Goal: Task Accomplishment & Management: Manage account settings

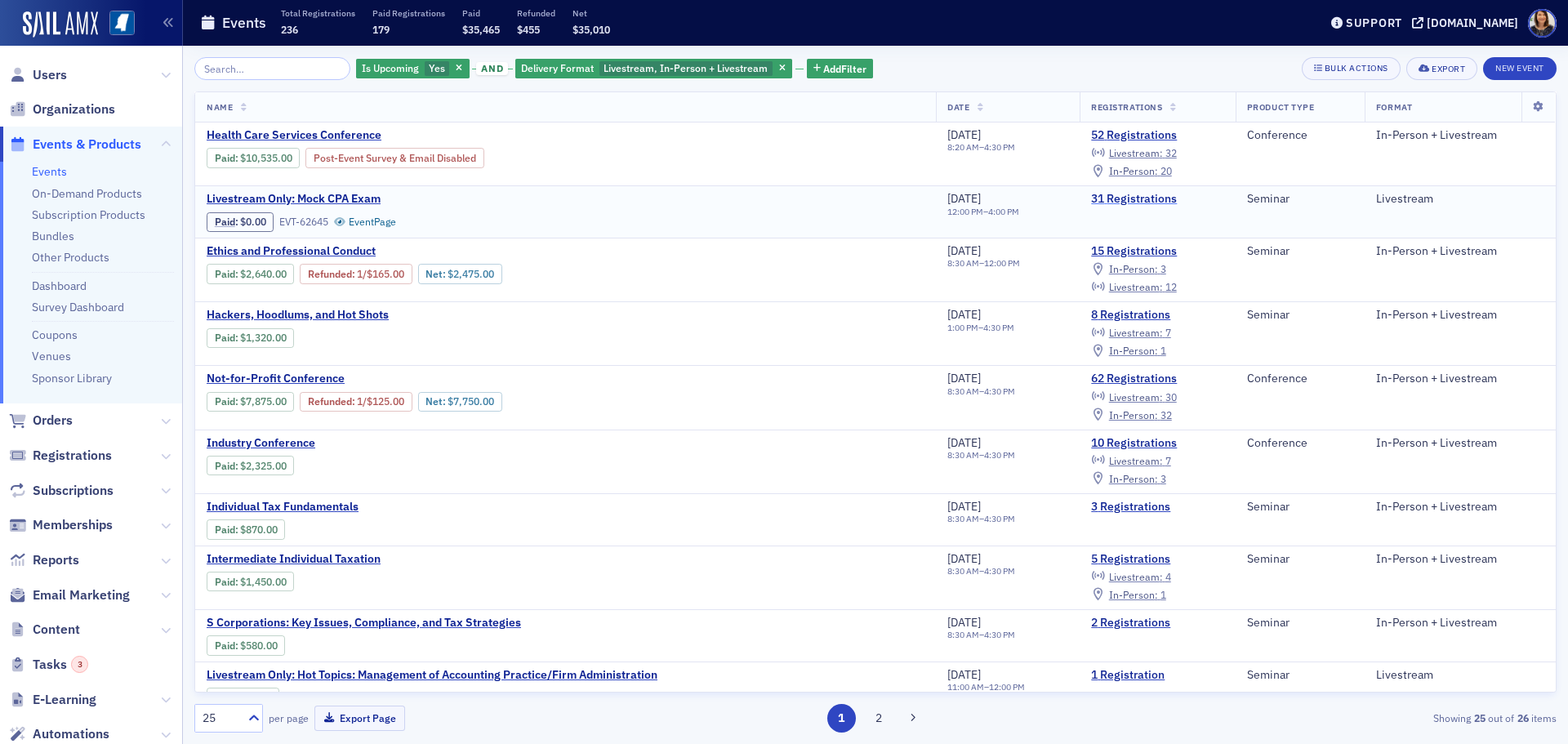
click at [1139, 199] on link "31 Registrations" at bounding box center [1158, 199] width 133 height 14
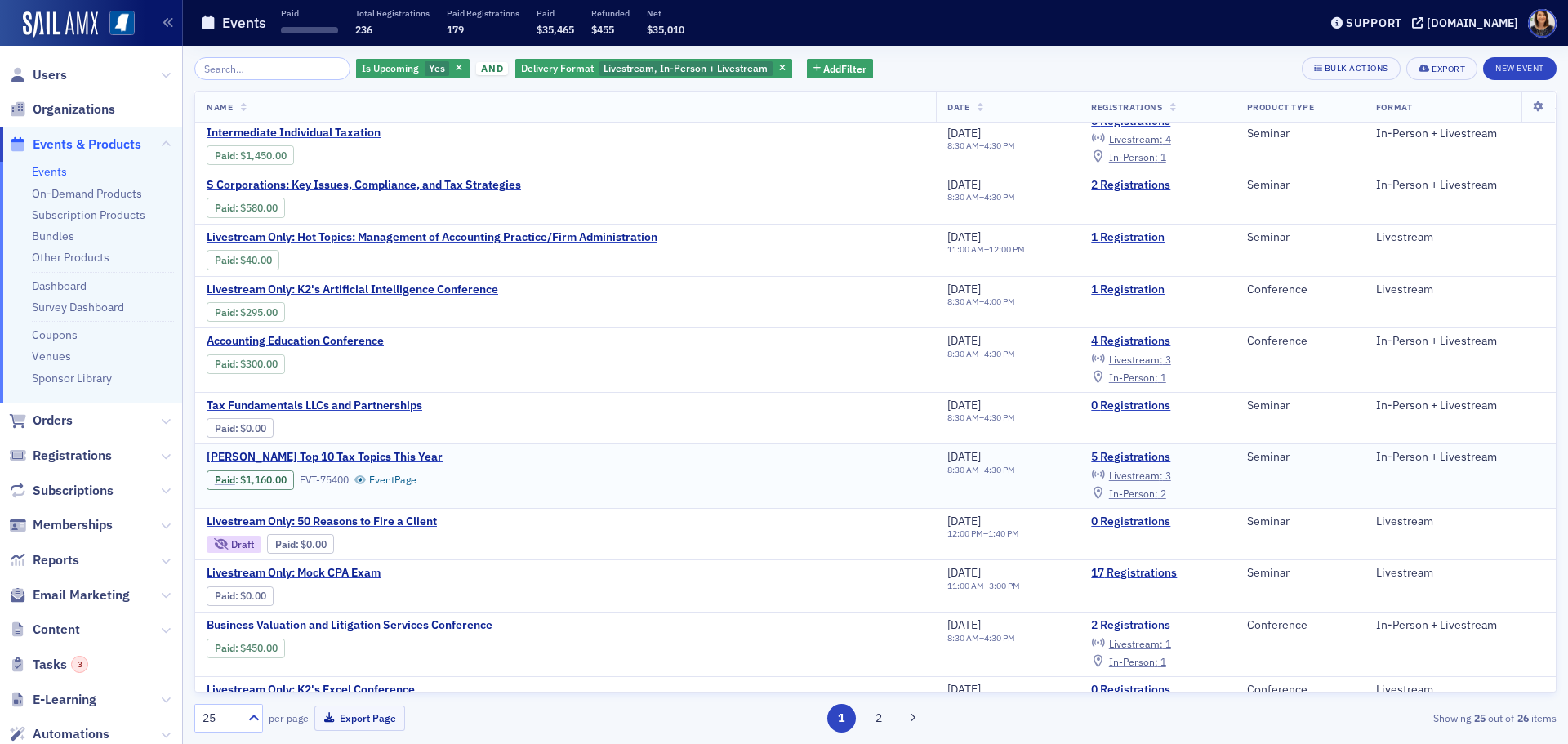
scroll to position [442, 0]
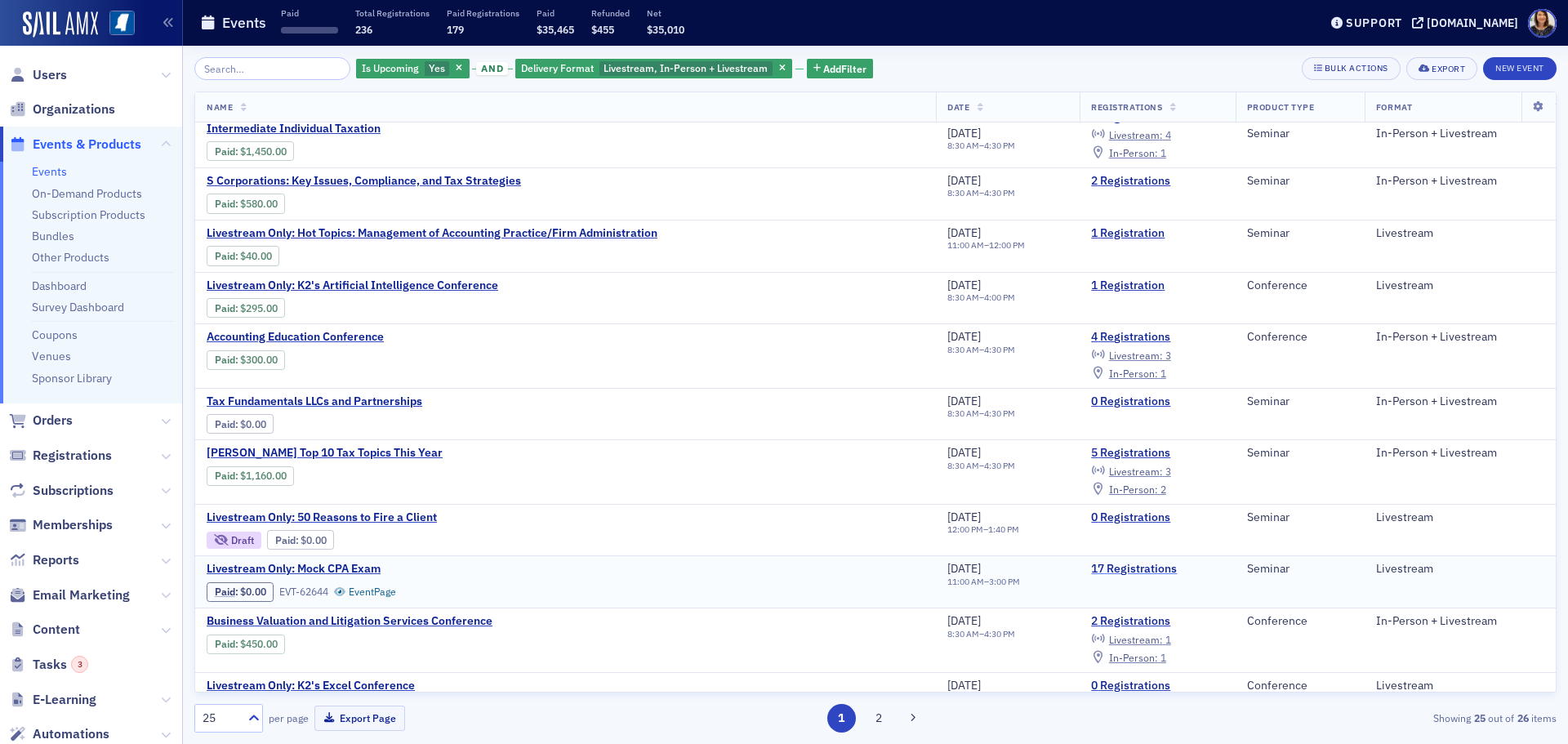
click at [1141, 566] on link "17 Registrations" at bounding box center [1158, 569] width 133 height 14
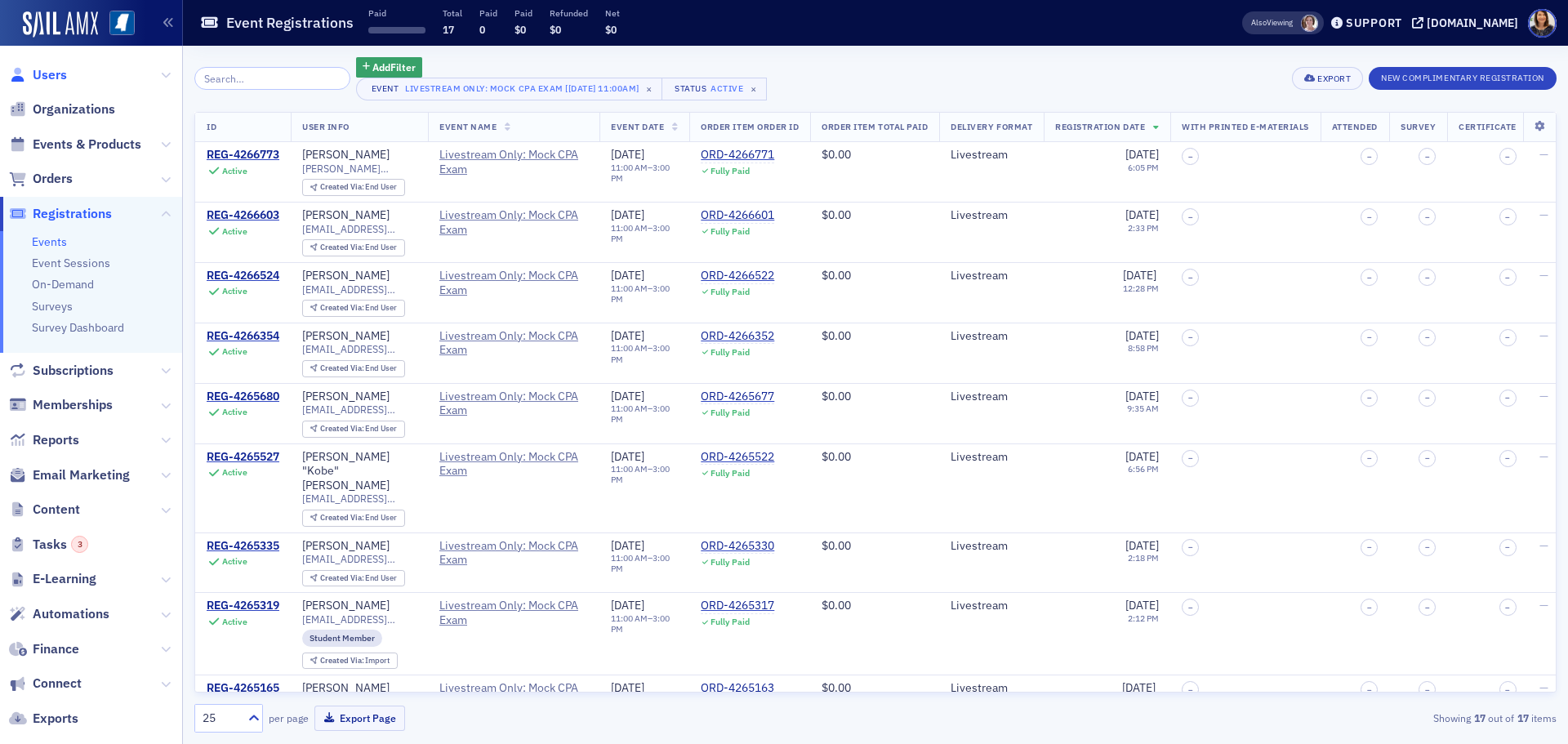
click at [36, 72] on span "Users" at bounding box center [50, 75] width 34 height 18
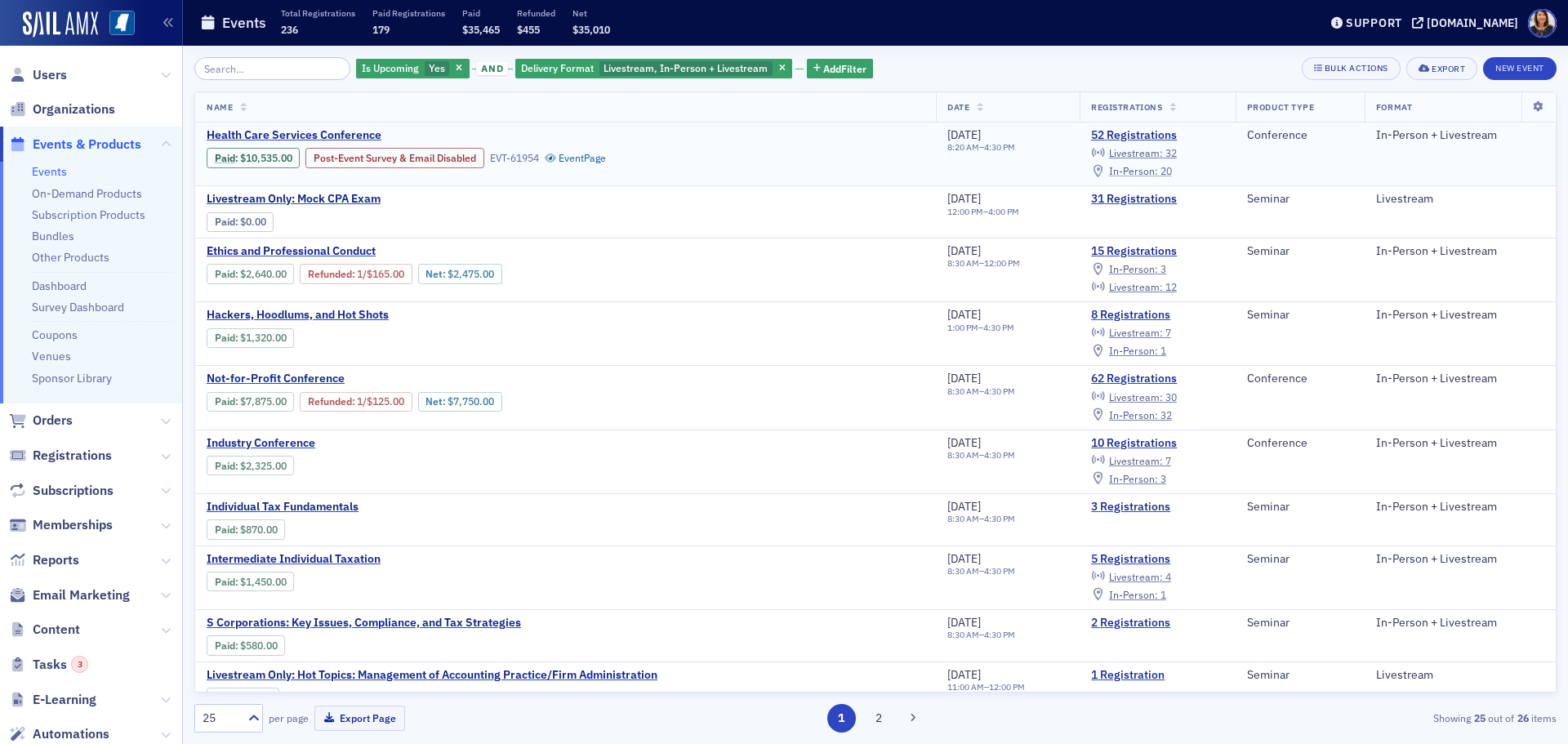
click at [1142, 171] on span "In-Person :" at bounding box center [1134, 171] width 49 height 13
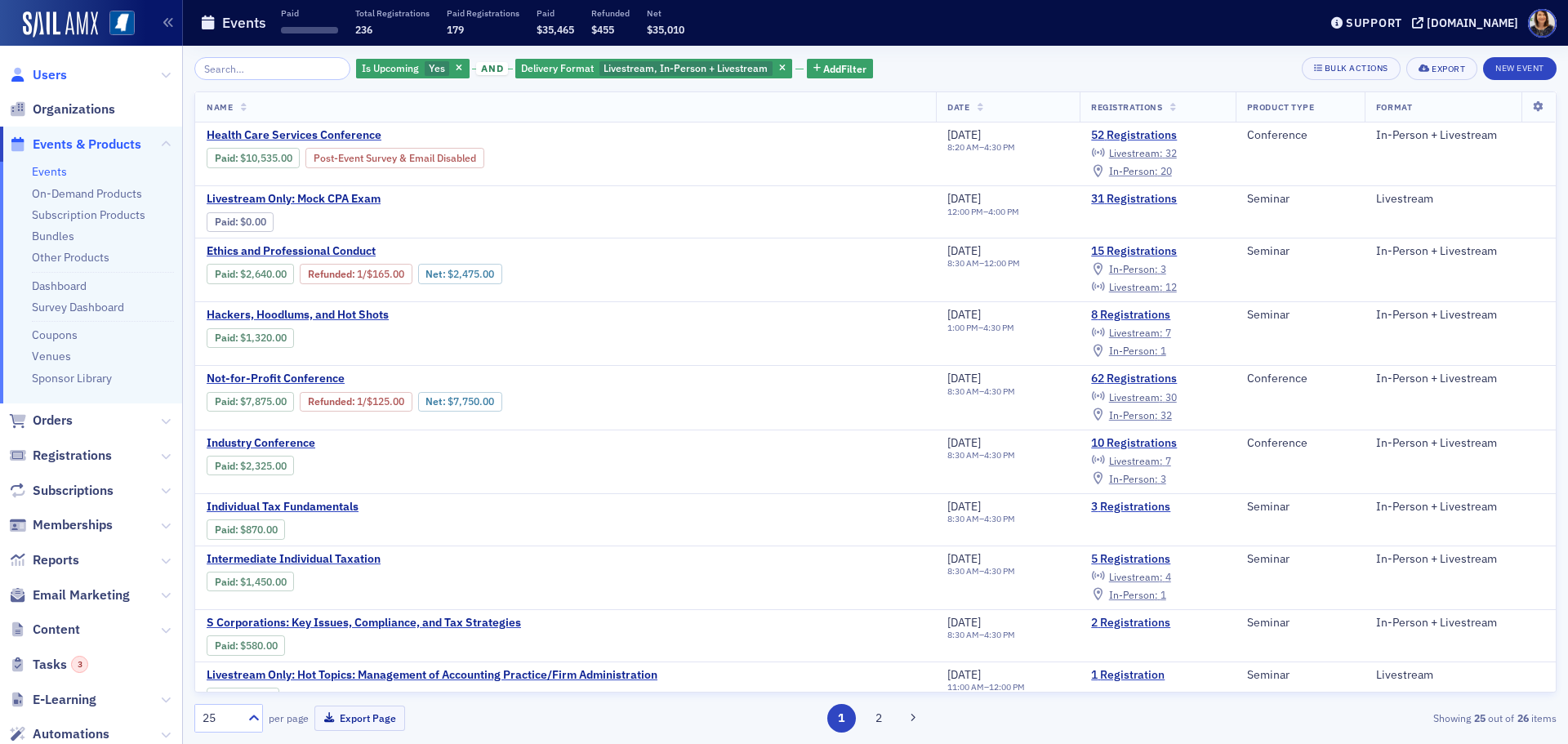
click at [47, 70] on span "Users" at bounding box center [50, 75] width 34 height 18
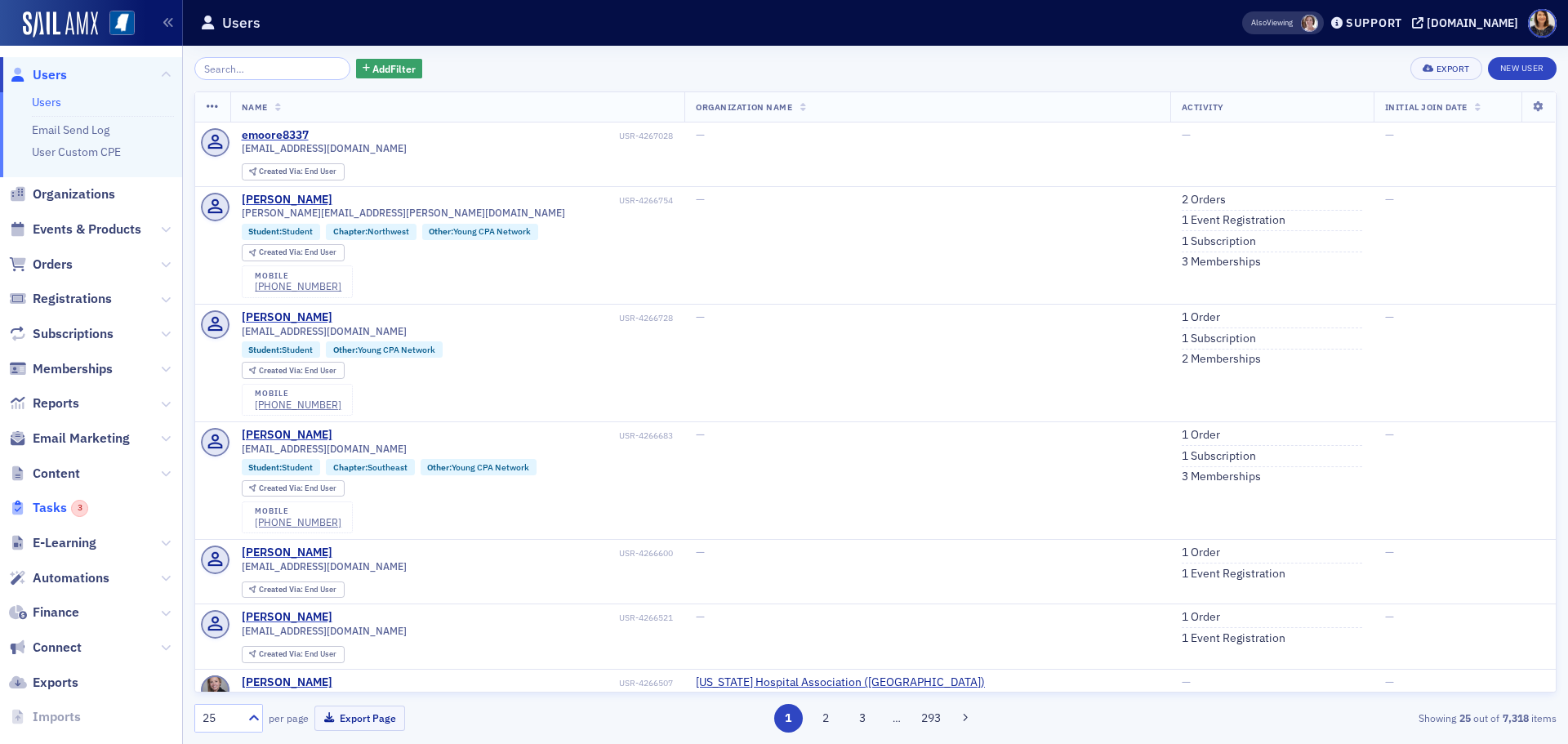
click at [53, 504] on span "Tasks 3" at bounding box center [60, 507] width 55 height 18
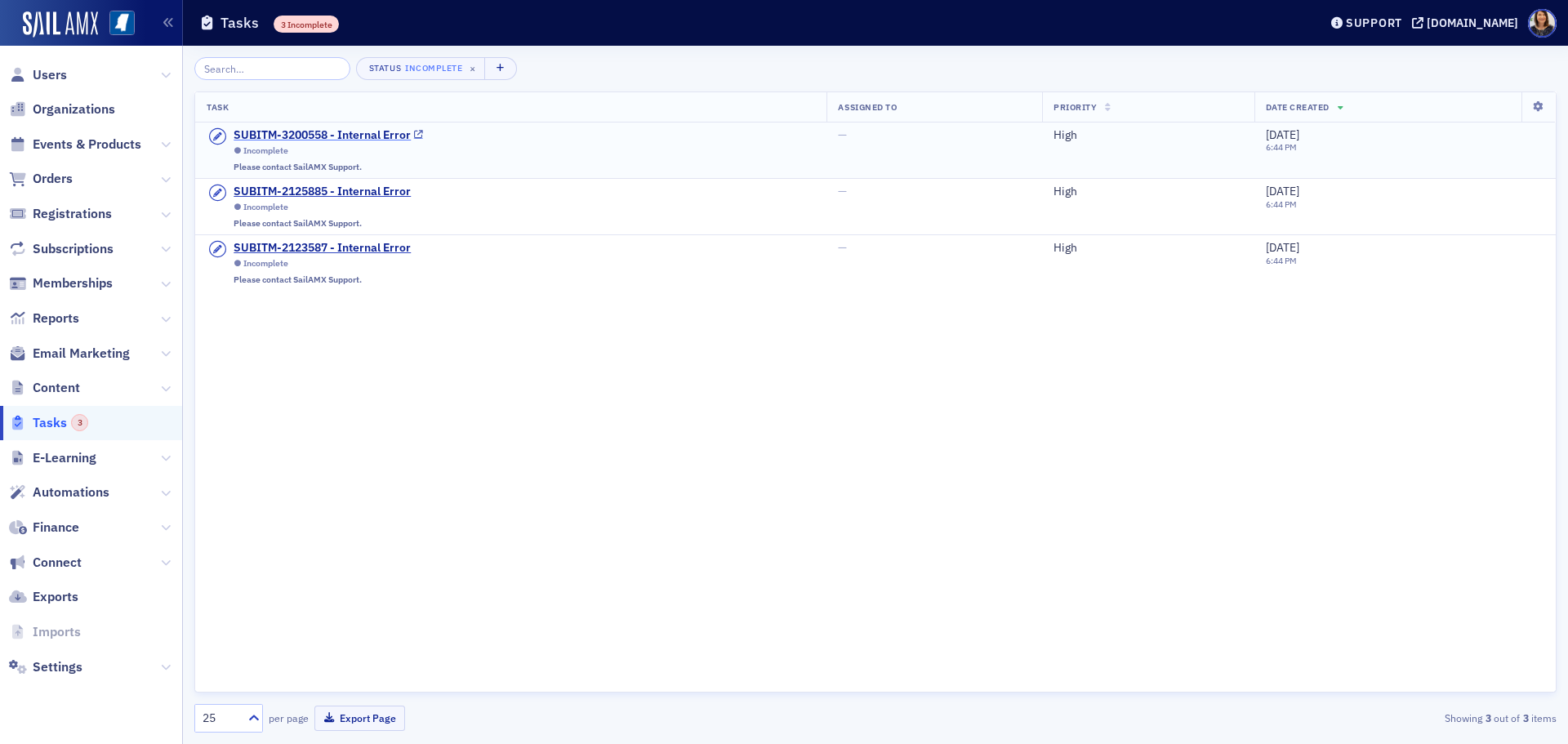
click at [299, 134] on div "SUBITM-3200558 - Internal Error" at bounding box center [321, 135] width 177 height 14
click at [305, 187] on div "SUBITM-2125885 - Internal Error" at bounding box center [321, 192] width 177 height 14
click at [275, 247] on div "SUBITM-2123587 - Internal Error" at bounding box center [321, 248] width 177 height 14
click at [53, 76] on span "Users" at bounding box center [50, 75] width 34 height 18
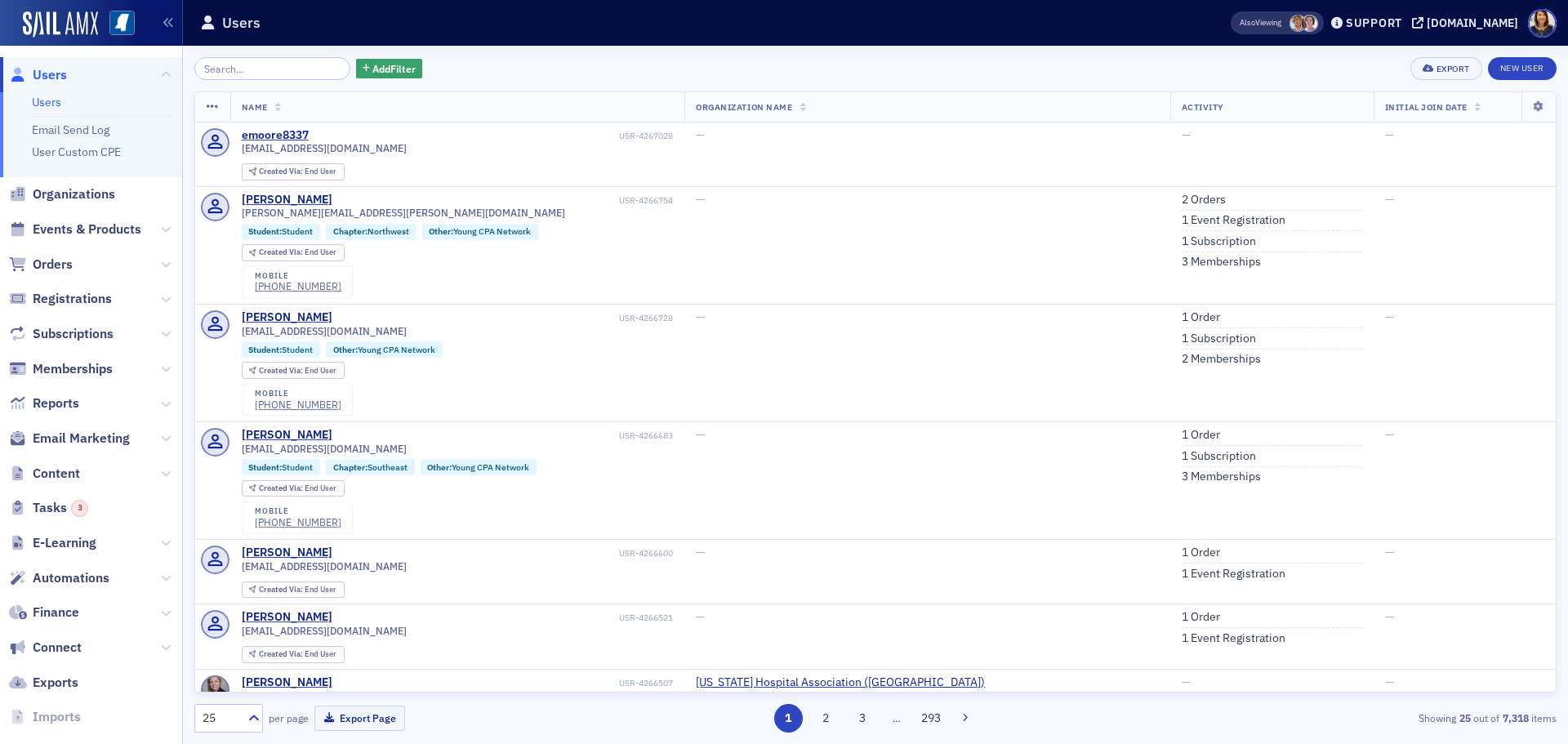
click at [53, 79] on span "Users" at bounding box center [50, 75] width 34 height 18
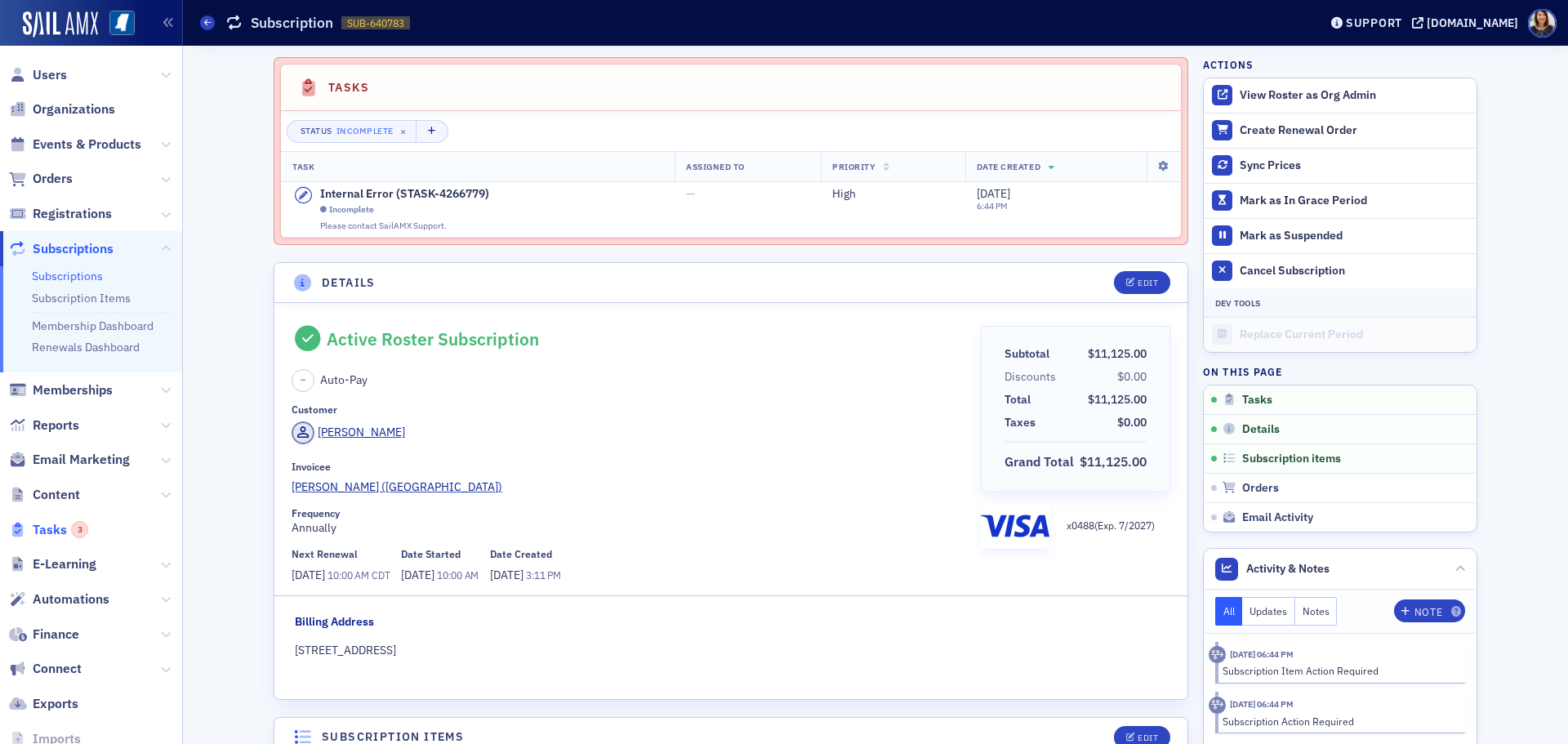
click at [50, 528] on span "Tasks 3" at bounding box center [60, 529] width 55 height 18
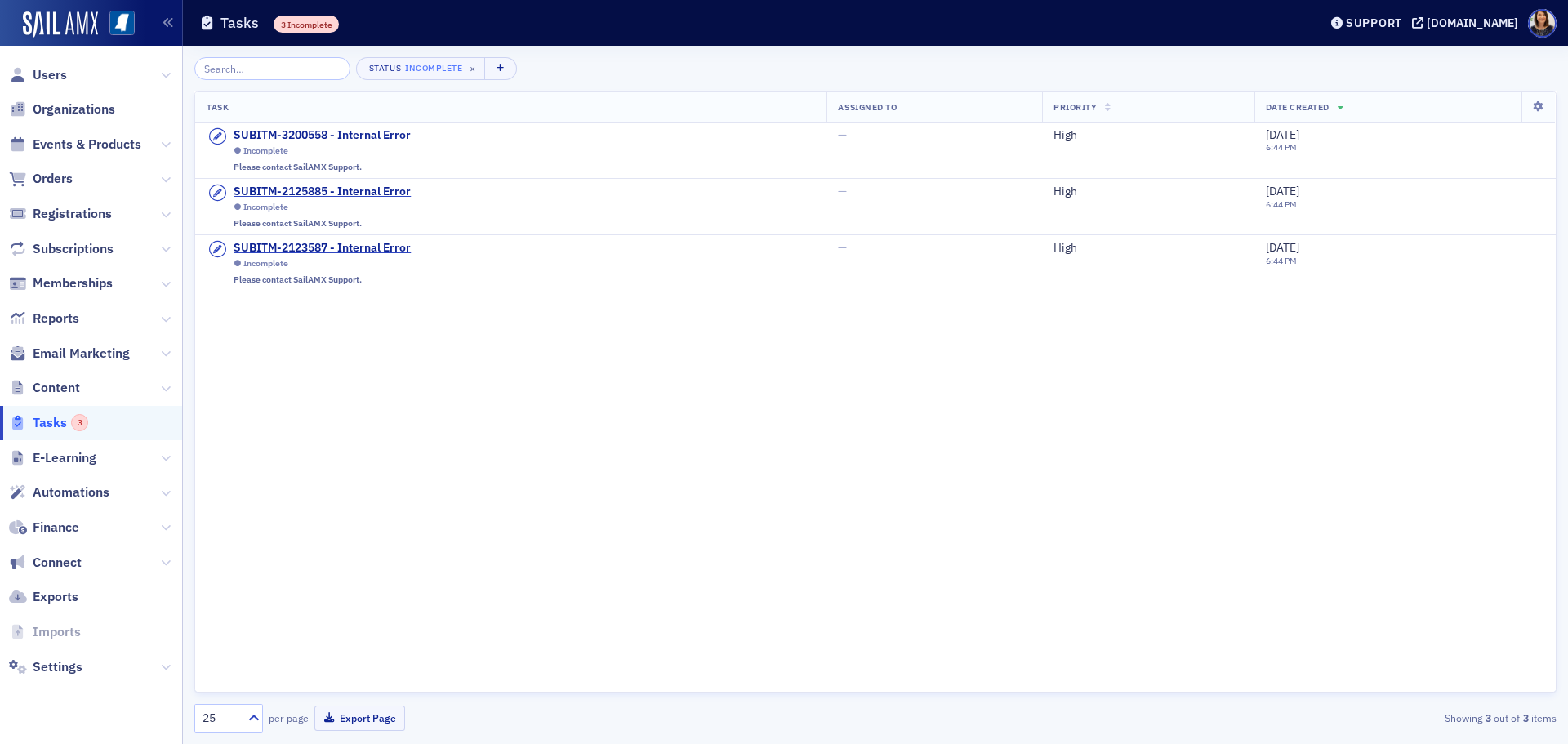
click at [50, 418] on span "Tasks 3" at bounding box center [60, 422] width 55 height 18
click at [34, 72] on span "Users" at bounding box center [50, 75] width 34 height 18
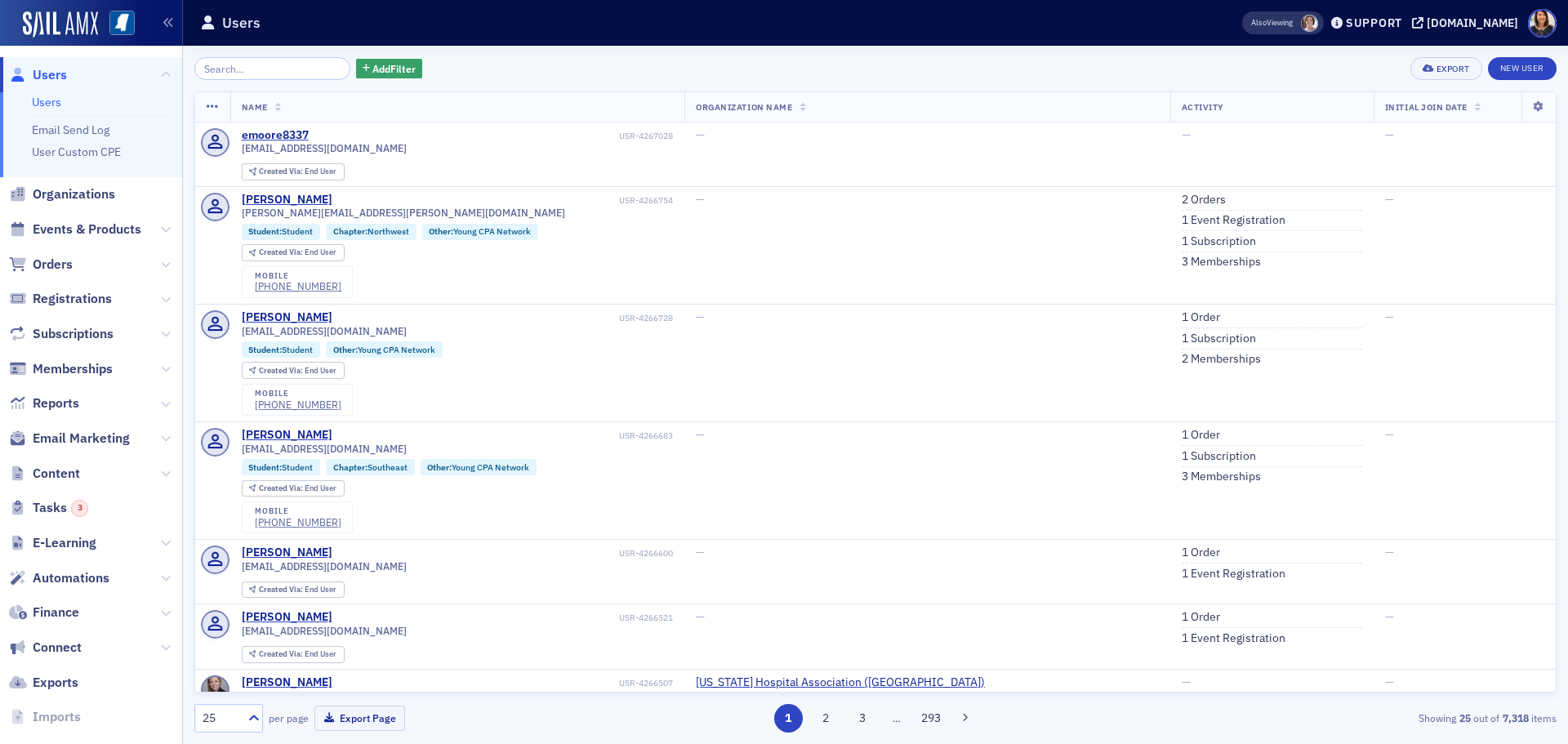
click at [244, 69] on input "search" at bounding box center [272, 68] width 156 height 23
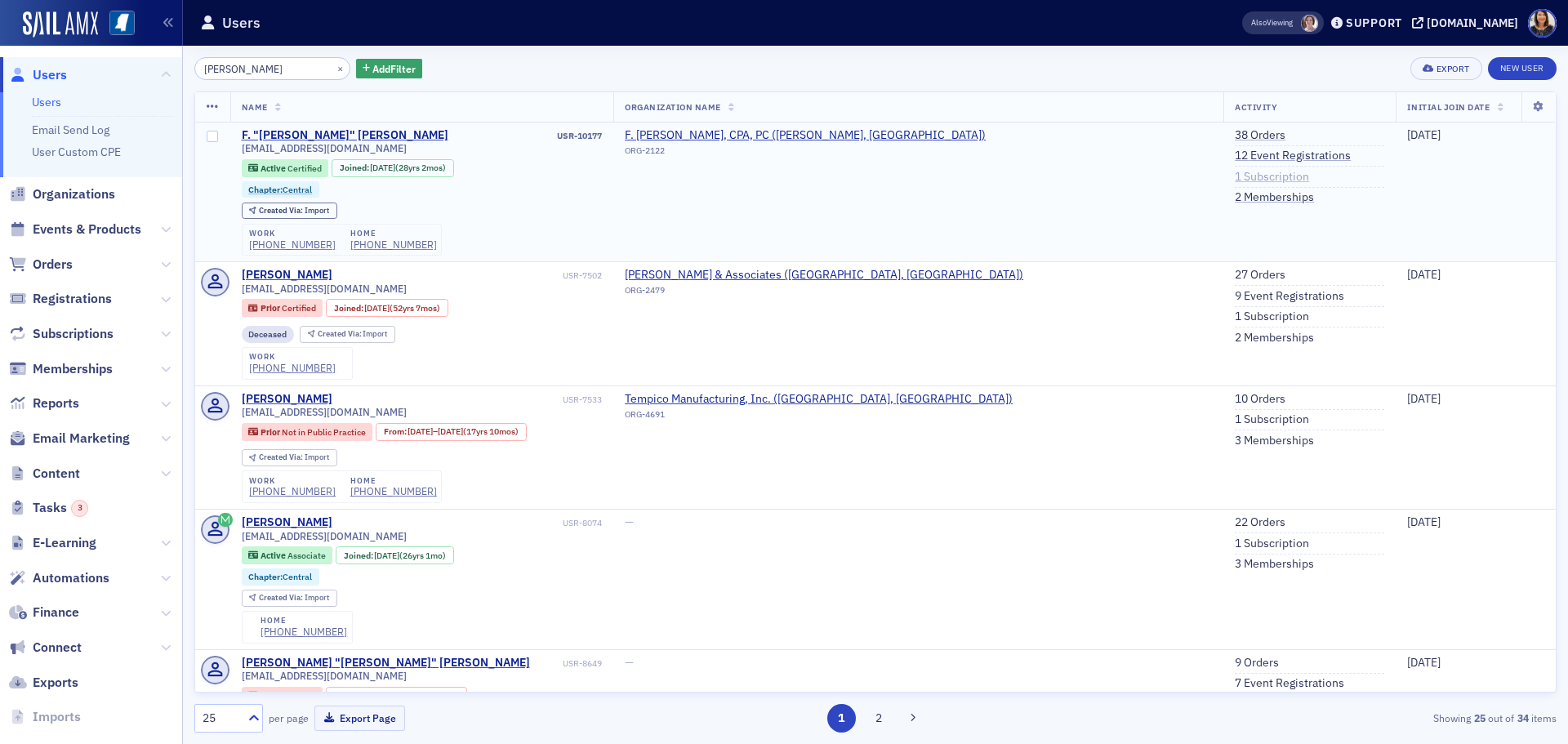
type input "morgan hartzog"
click at [1235, 178] on link "1 Subscription" at bounding box center [1272, 176] width 75 height 14
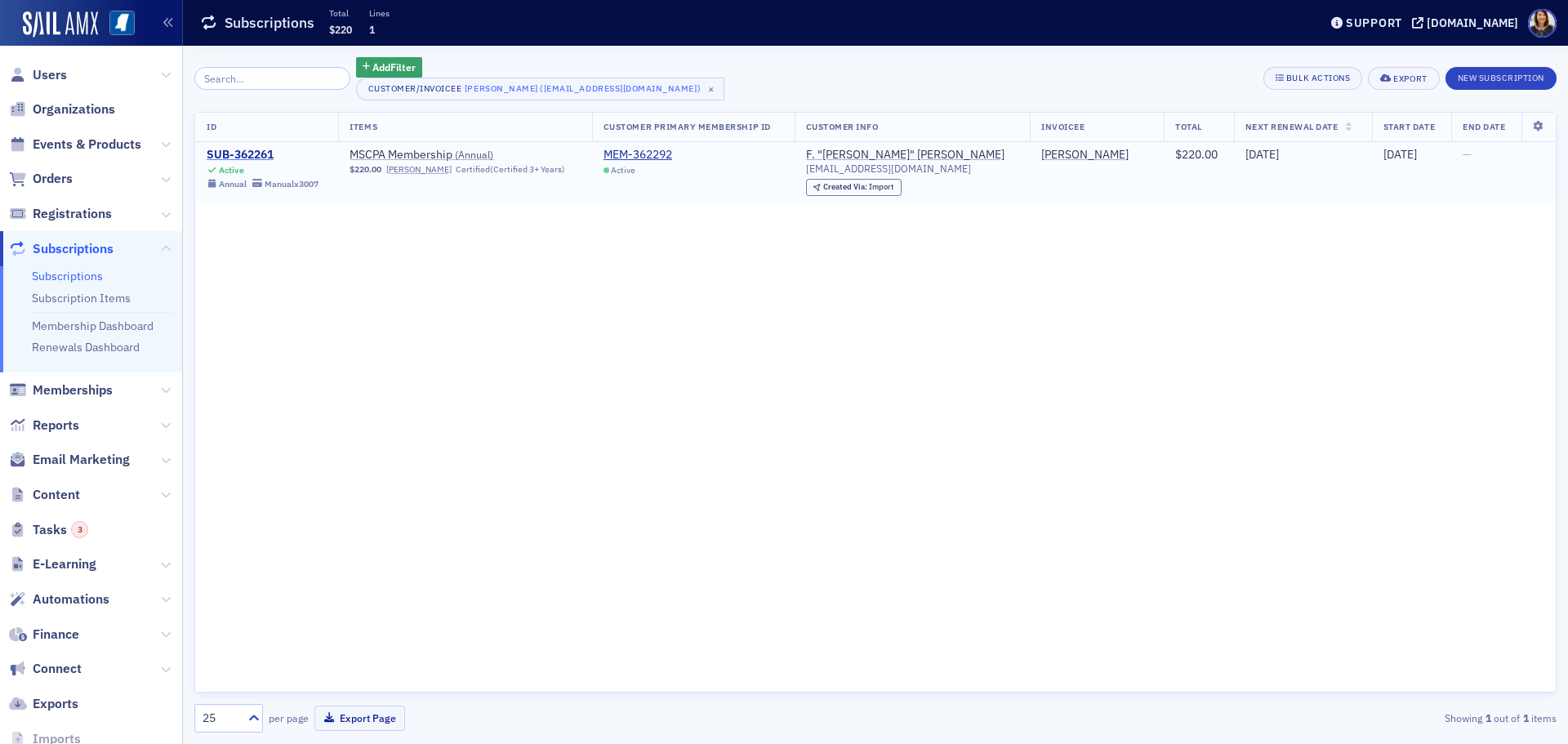
click at [259, 153] on div "SUB-362261" at bounding box center [263, 154] width 112 height 14
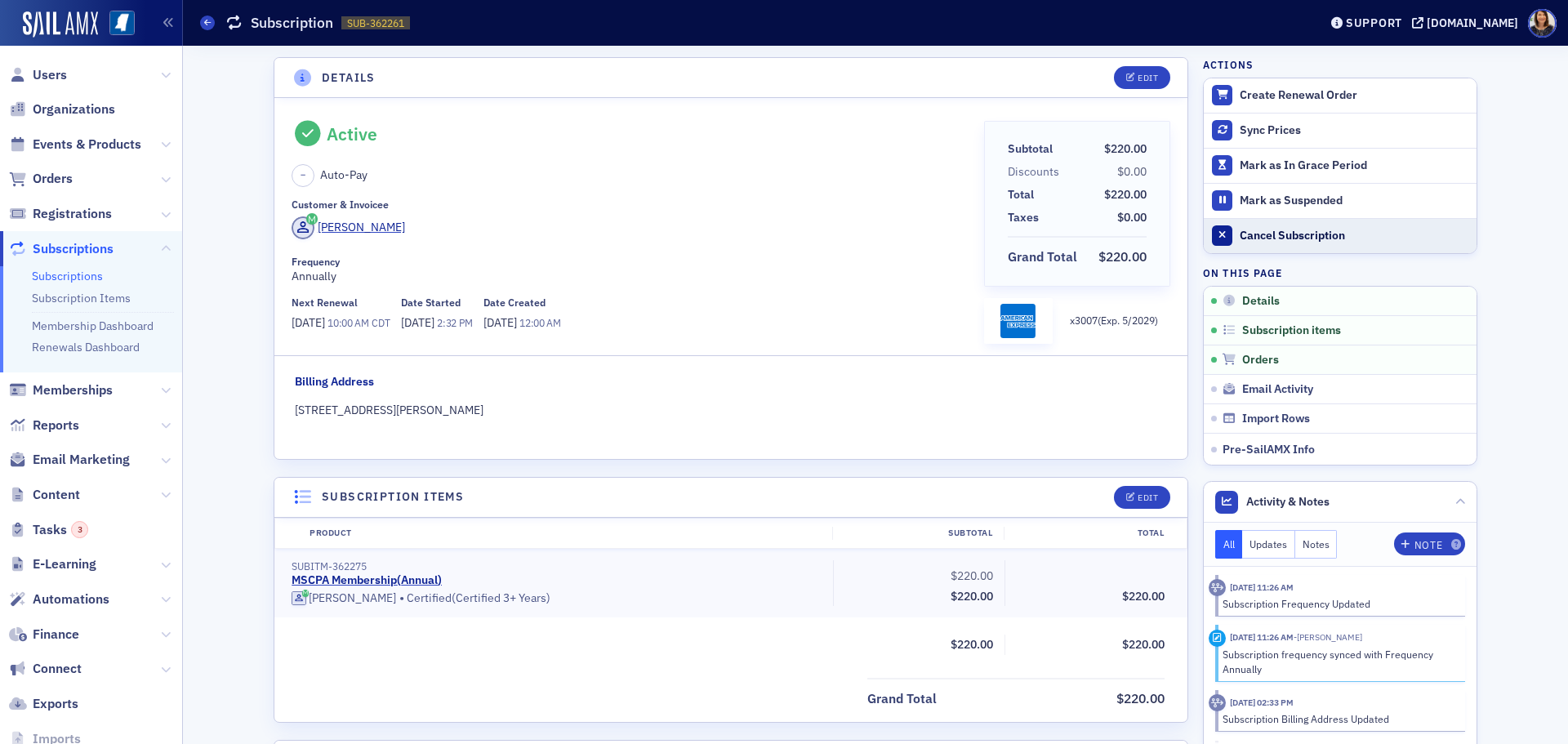
click at [1273, 235] on div "Cancel Subscription" at bounding box center [1354, 236] width 229 height 14
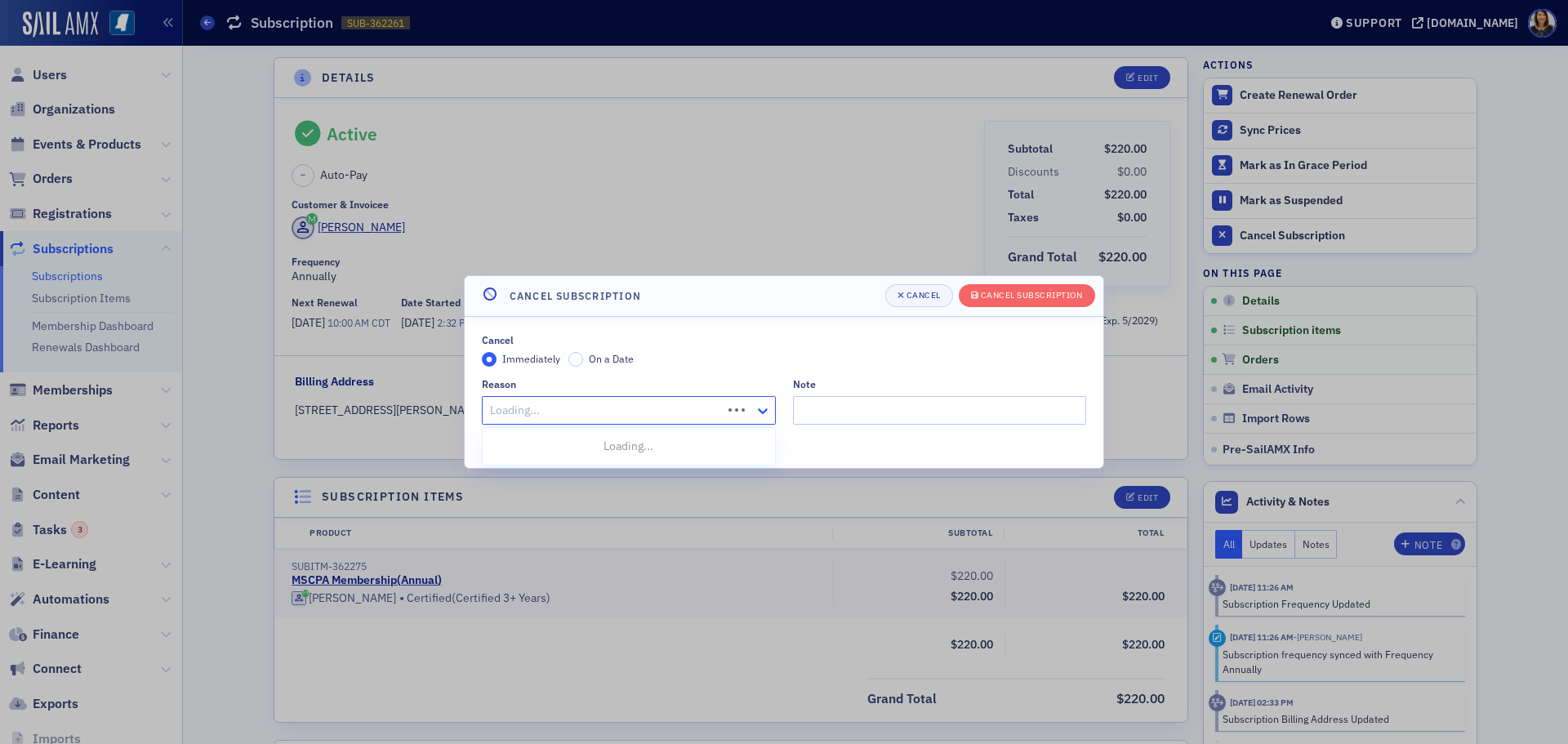
click at [762, 412] on icon at bounding box center [763, 411] width 10 height 6
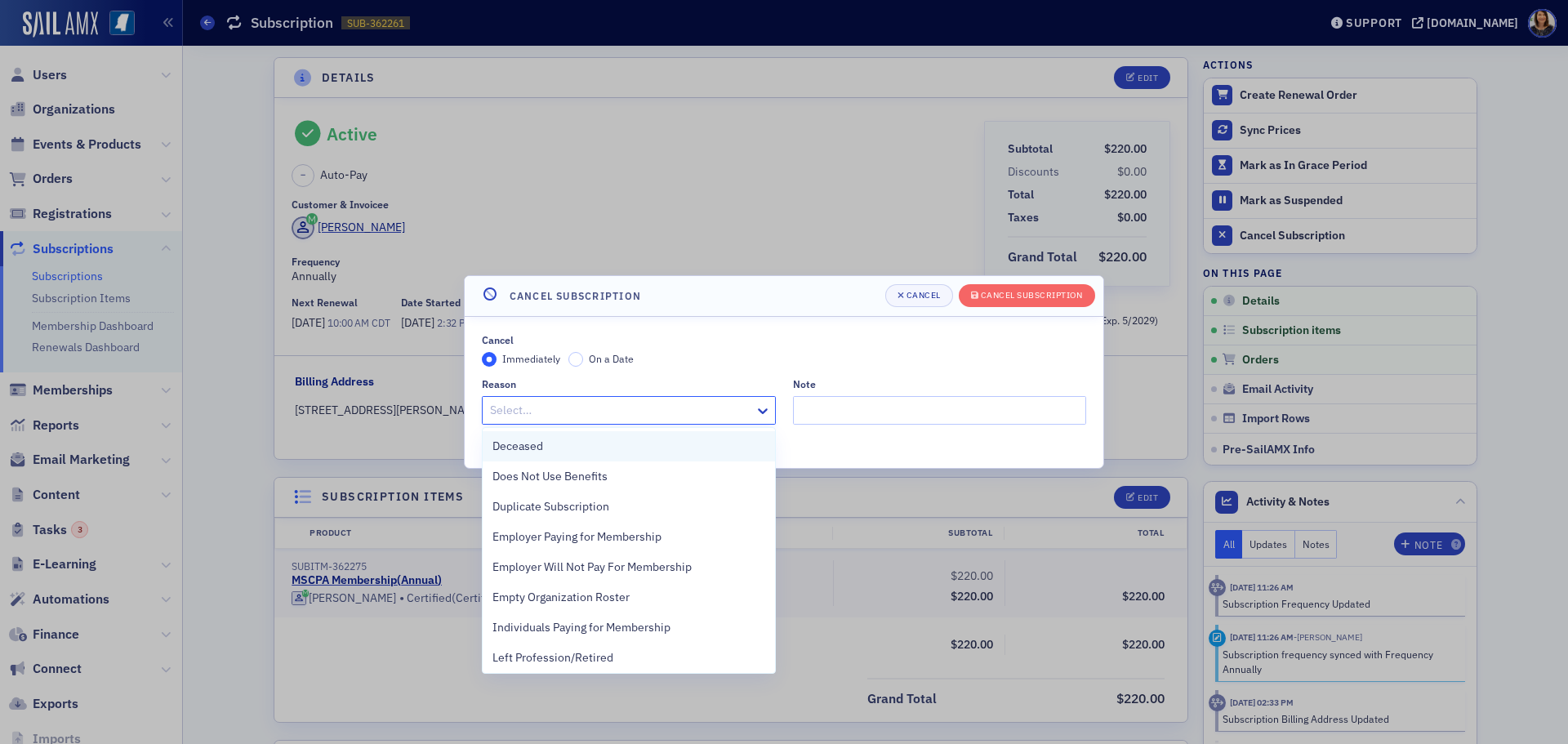
click at [599, 447] on div "Deceased" at bounding box center [629, 446] width 273 height 17
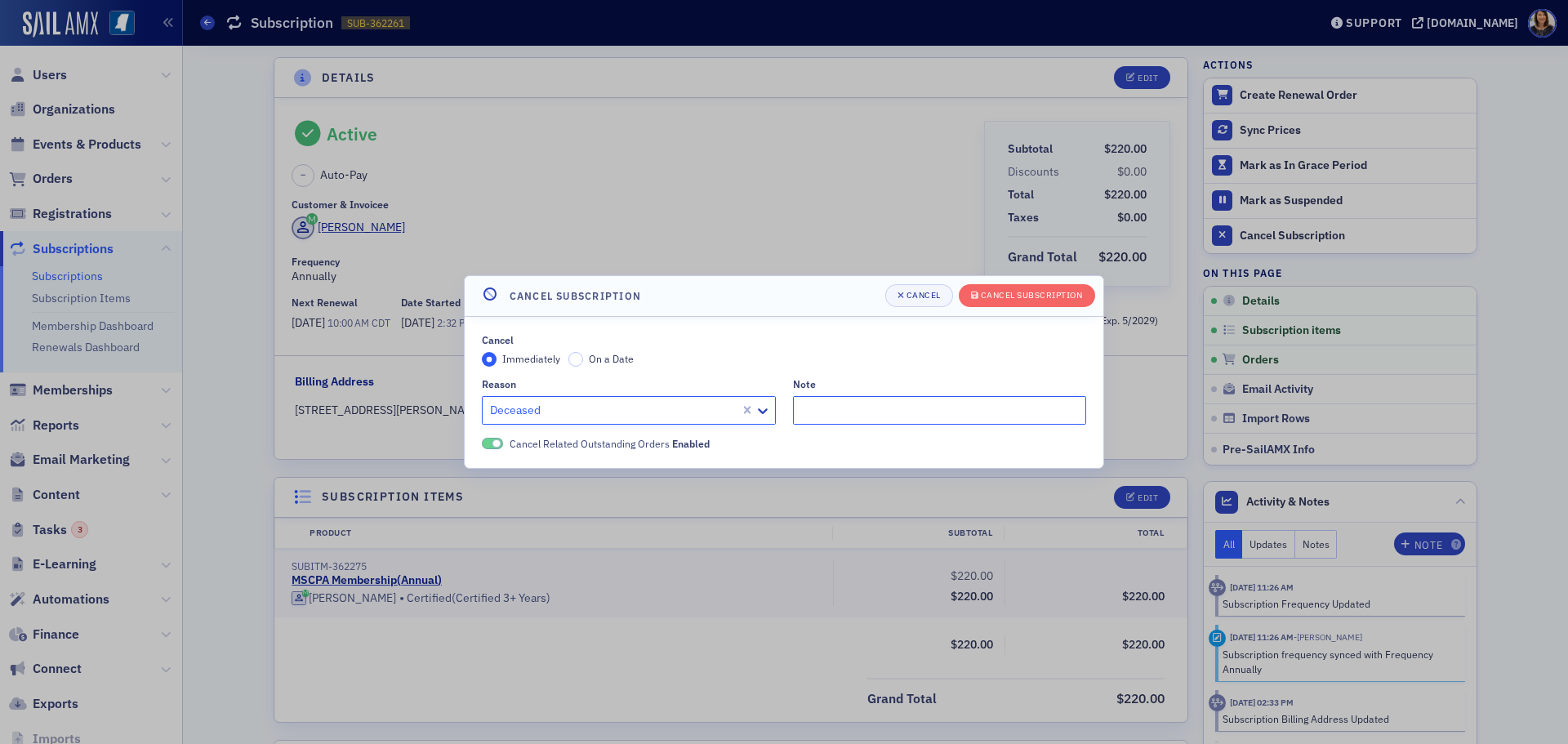
click at [866, 410] on input "Note" at bounding box center [940, 411] width 294 height 29
type input "passed away Sept 8, 2025"
click at [1018, 284] on div "Cancel Cancel Subscription" at bounding box center [990, 295] width 209 height 23
click at [1017, 295] on div "Cancel Subscription" at bounding box center [1032, 295] width 102 height 9
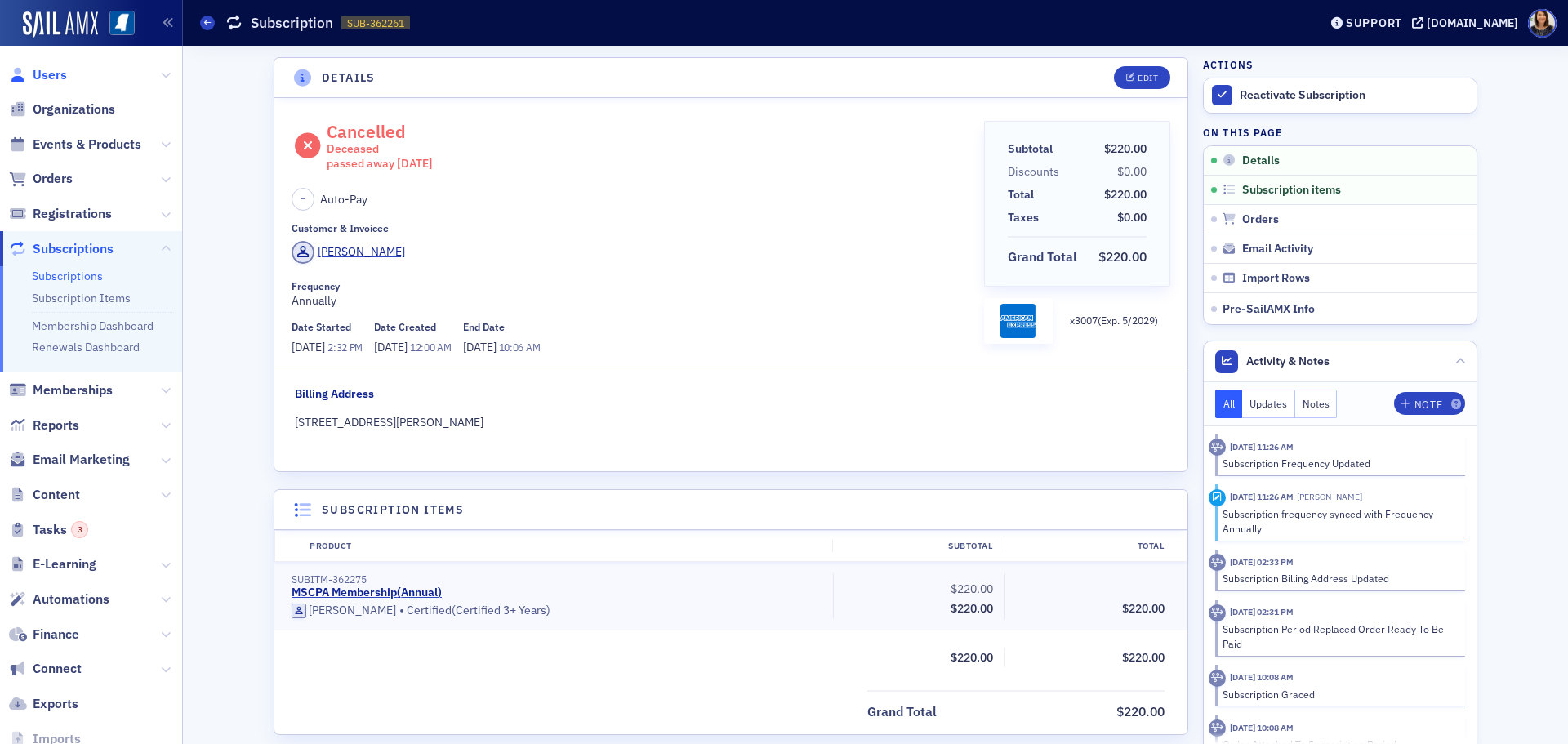
click at [59, 80] on span "Users" at bounding box center [50, 75] width 34 height 18
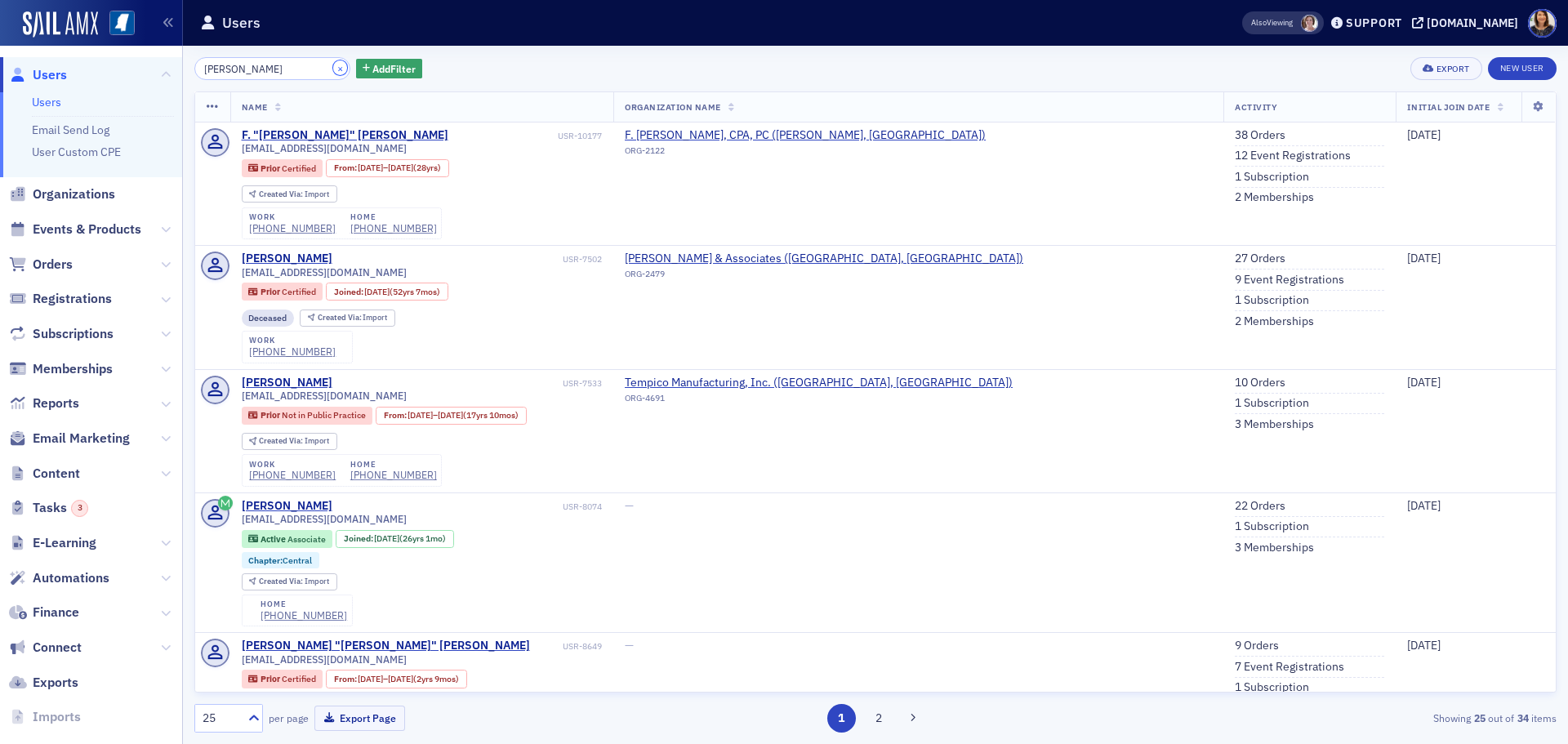
click at [333, 71] on button "×" at bounding box center [340, 67] width 14 height 14
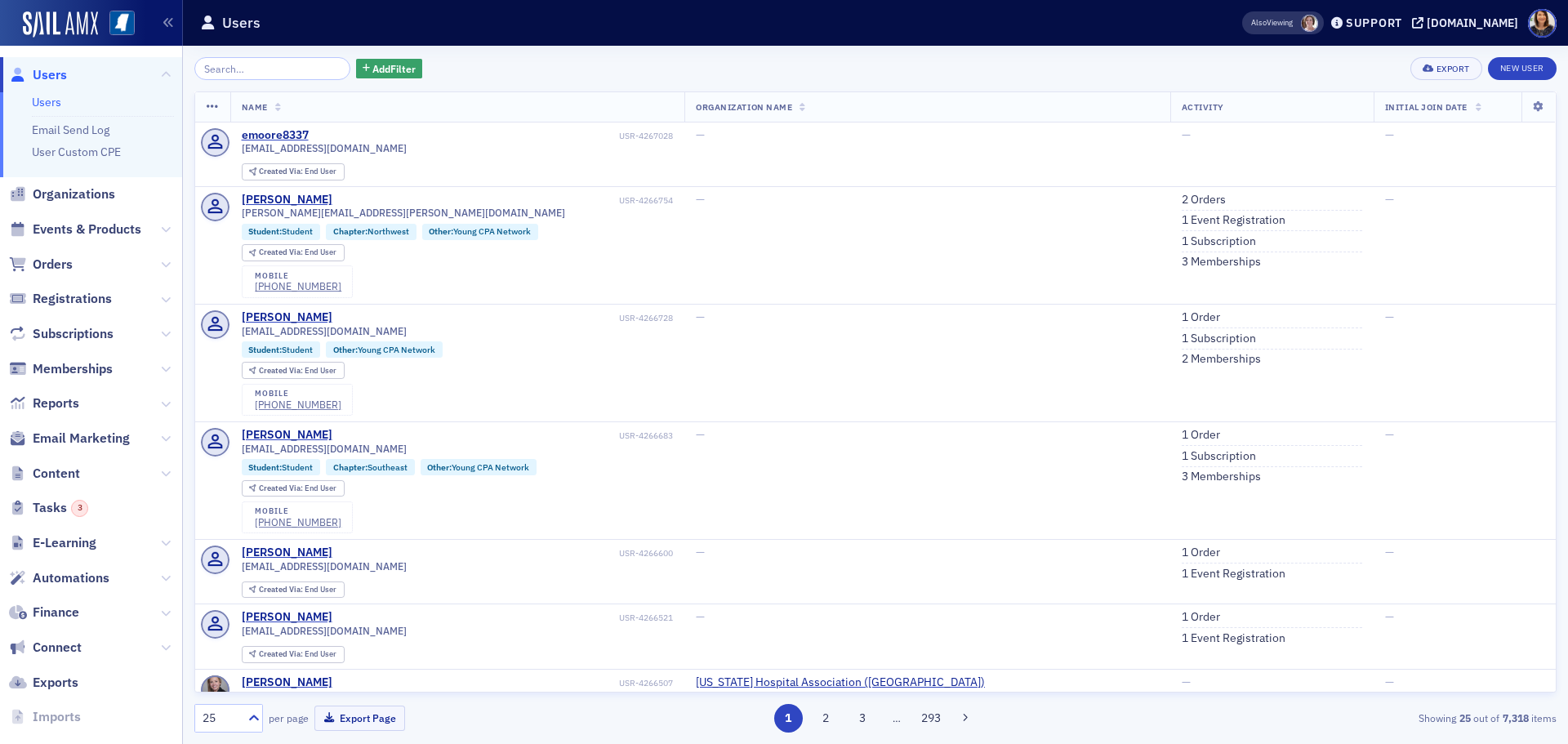
click at [47, 74] on span "Users" at bounding box center [50, 75] width 34 height 18
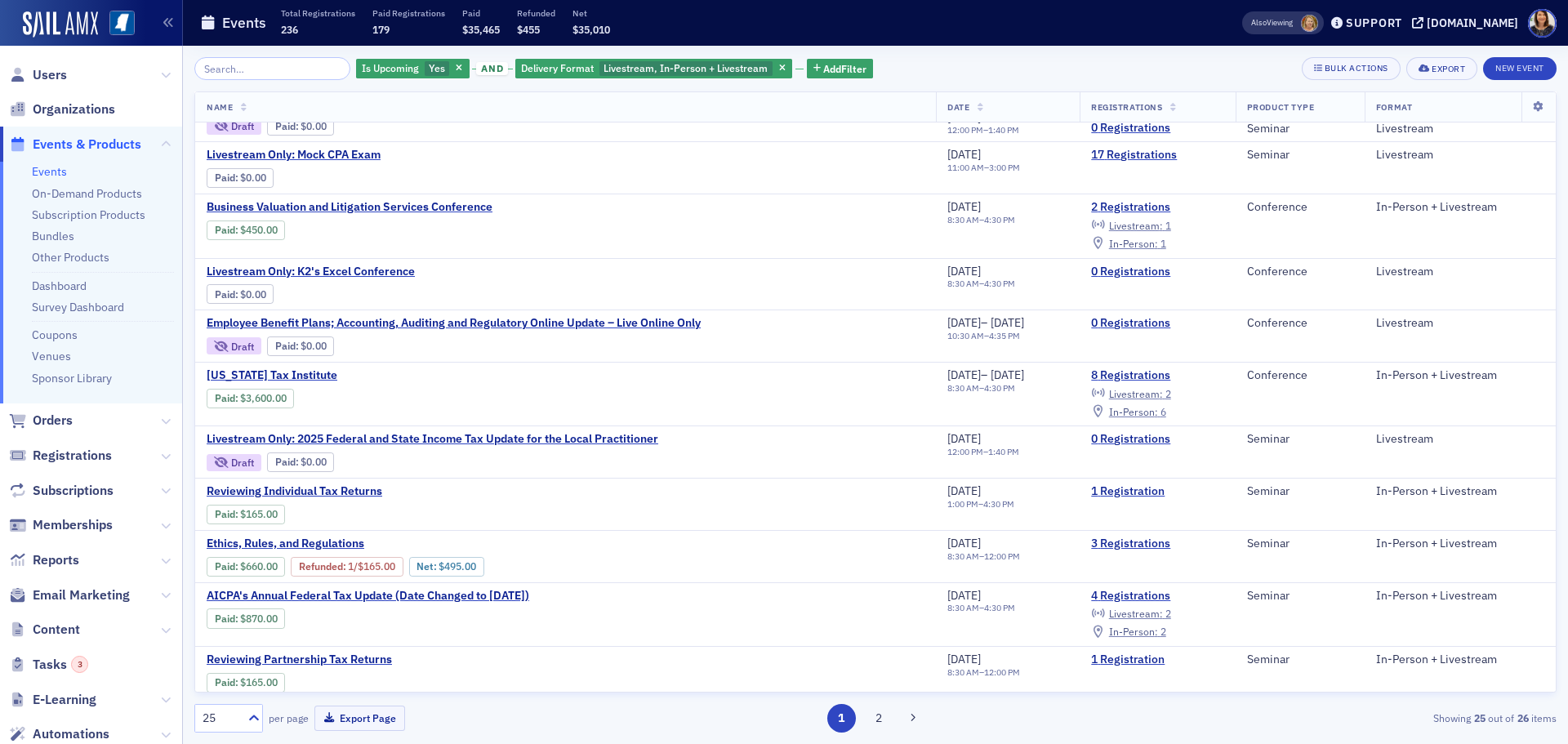
scroll to position [863, 0]
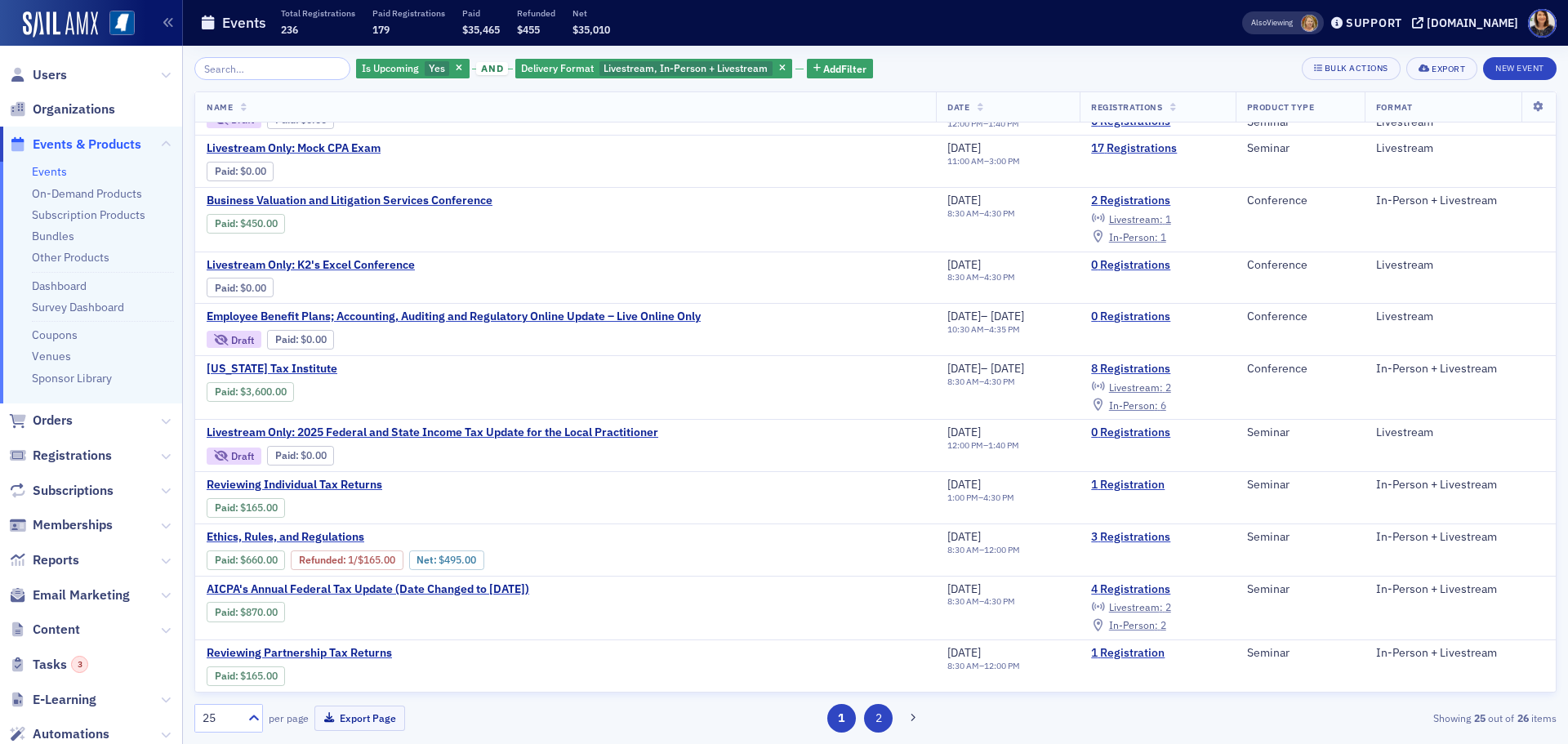
click at [880, 721] on button "2" at bounding box center [879, 719] width 29 height 29
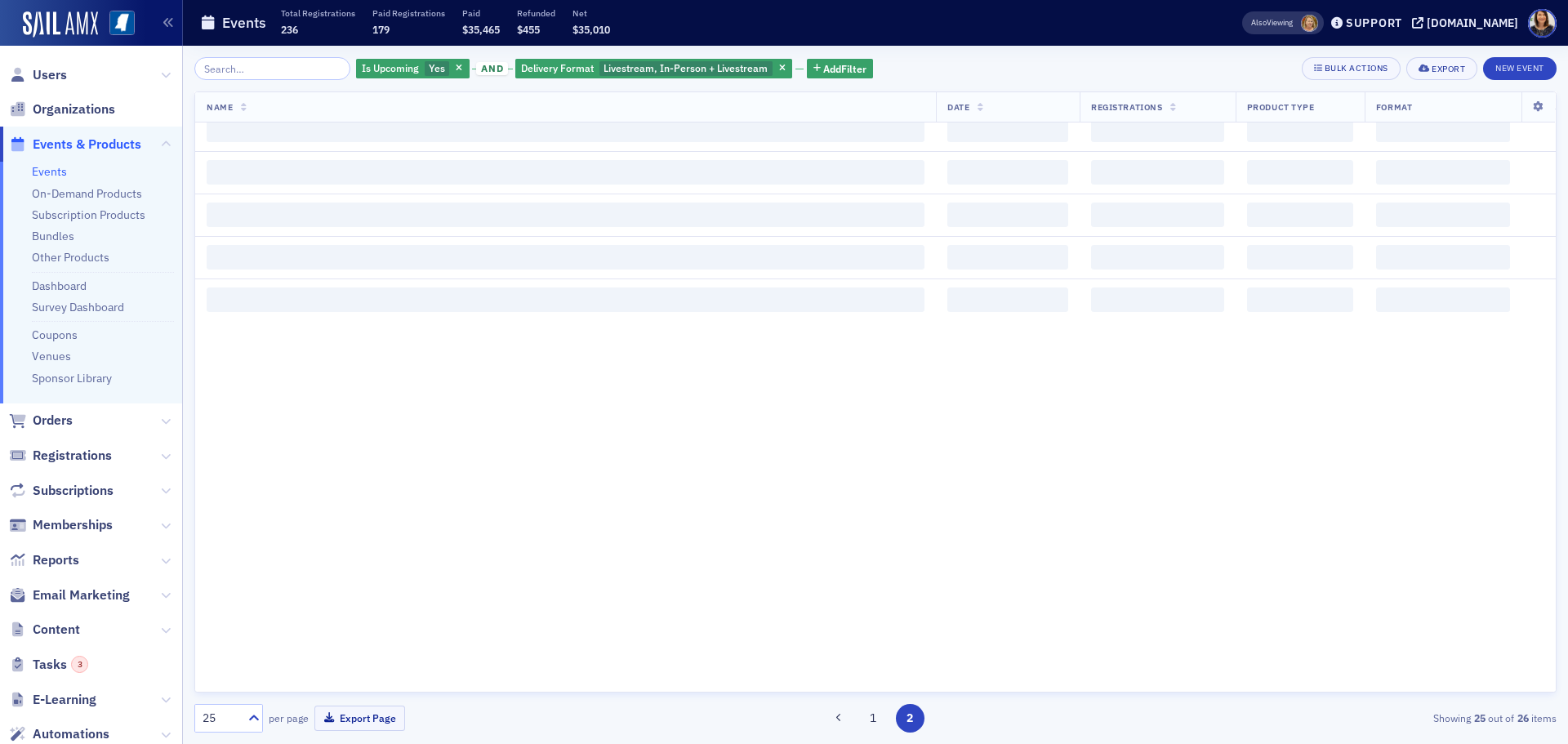
scroll to position [0, 0]
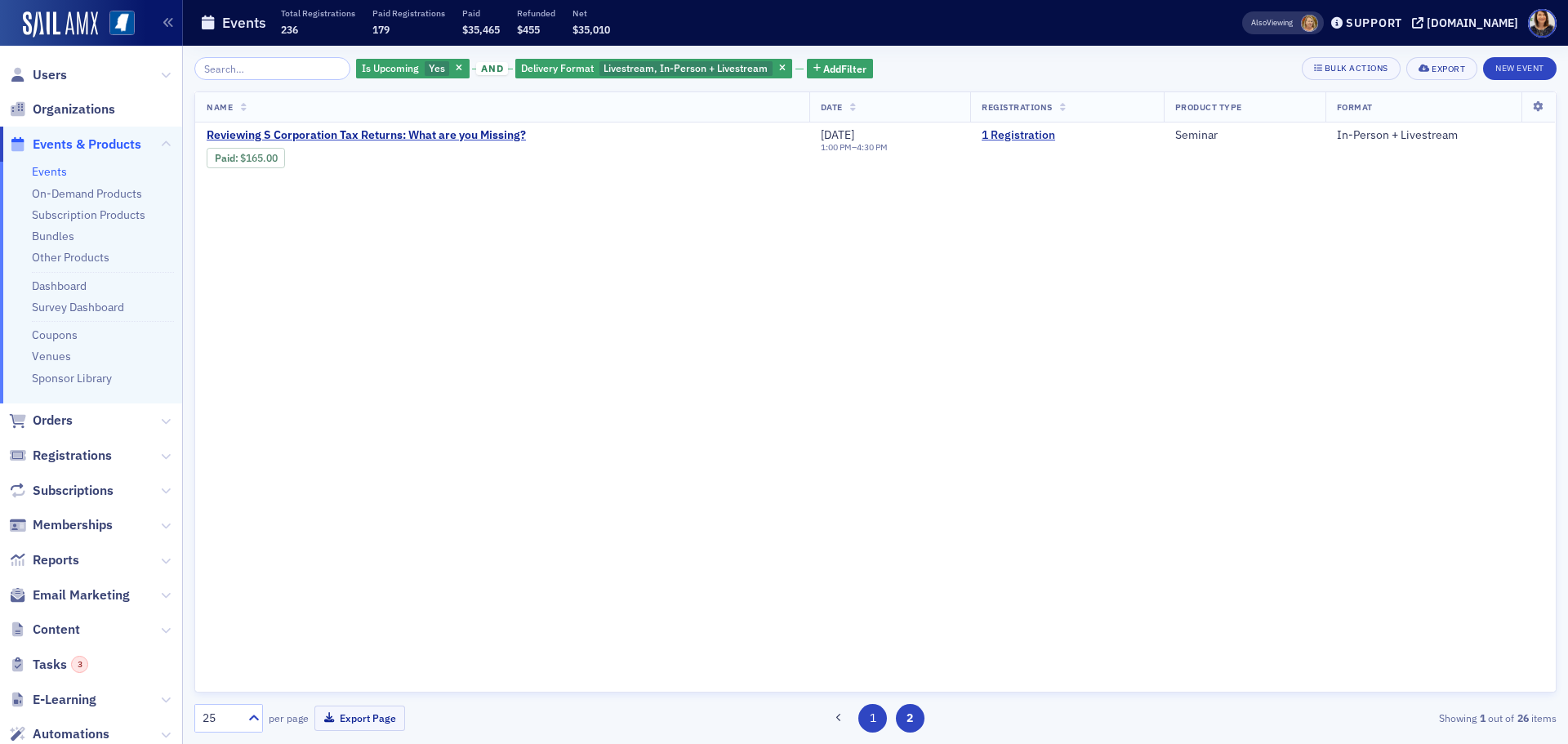
click at [864, 722] on button "1" at bounding box center [873, 719] width 29 height 29
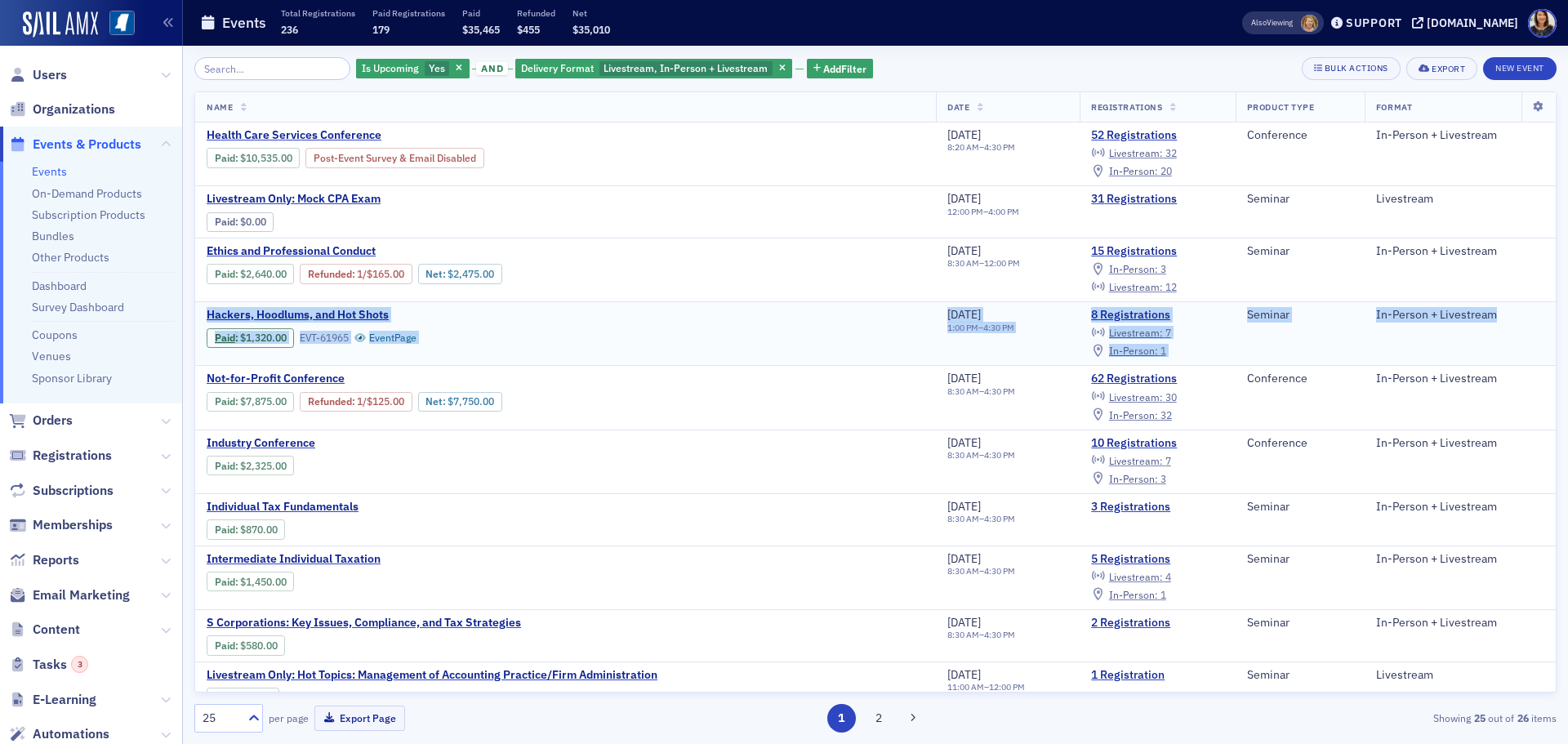
drag, startPoint x: 1543, startPoint y: 300, endPoint x: 1530, endPoint y: 333, distance: 35.5
click at [1534, 354] on td "In-Person + Livestream" at bounding box center [1459, 333] width 191 height 64
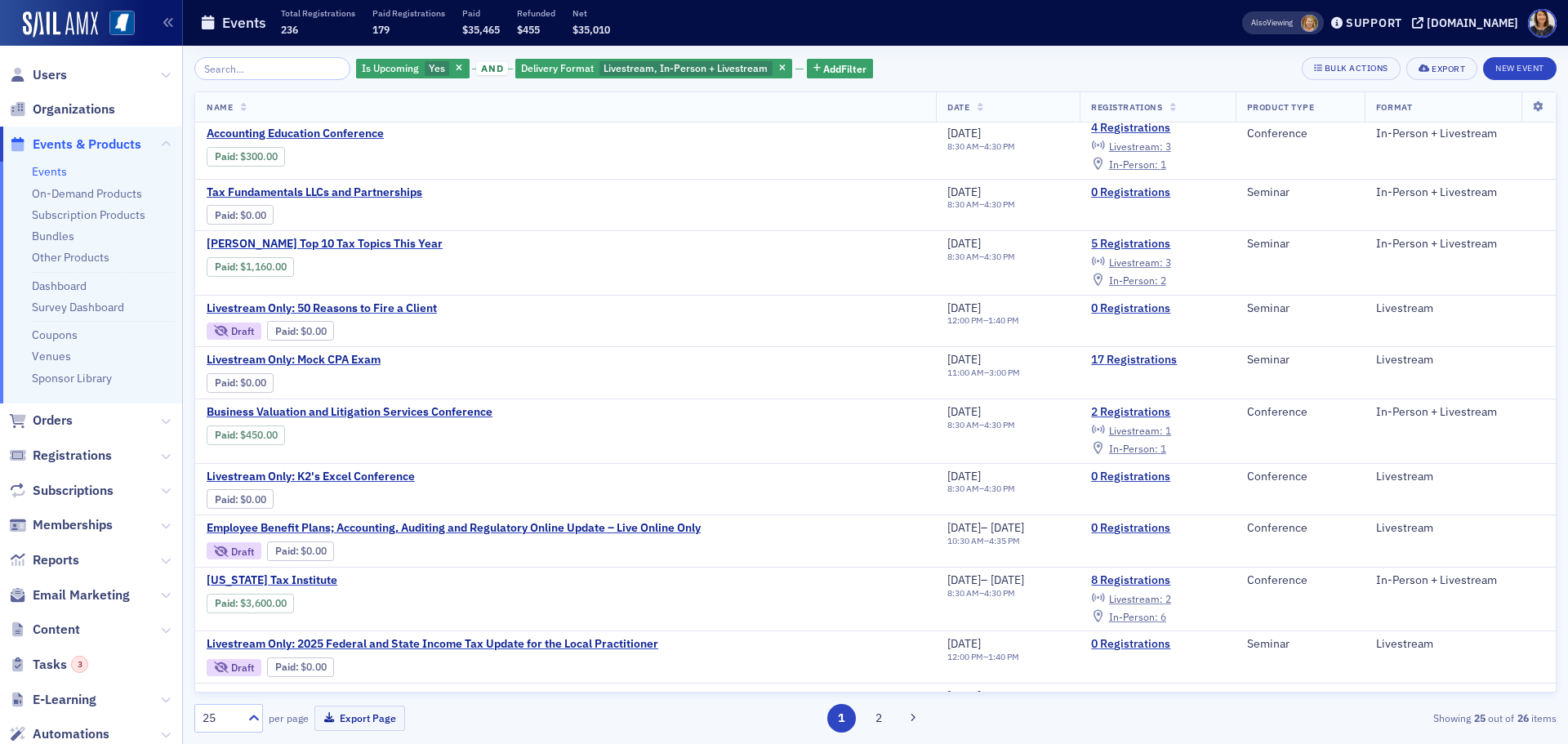
scroll to position [657, 0]
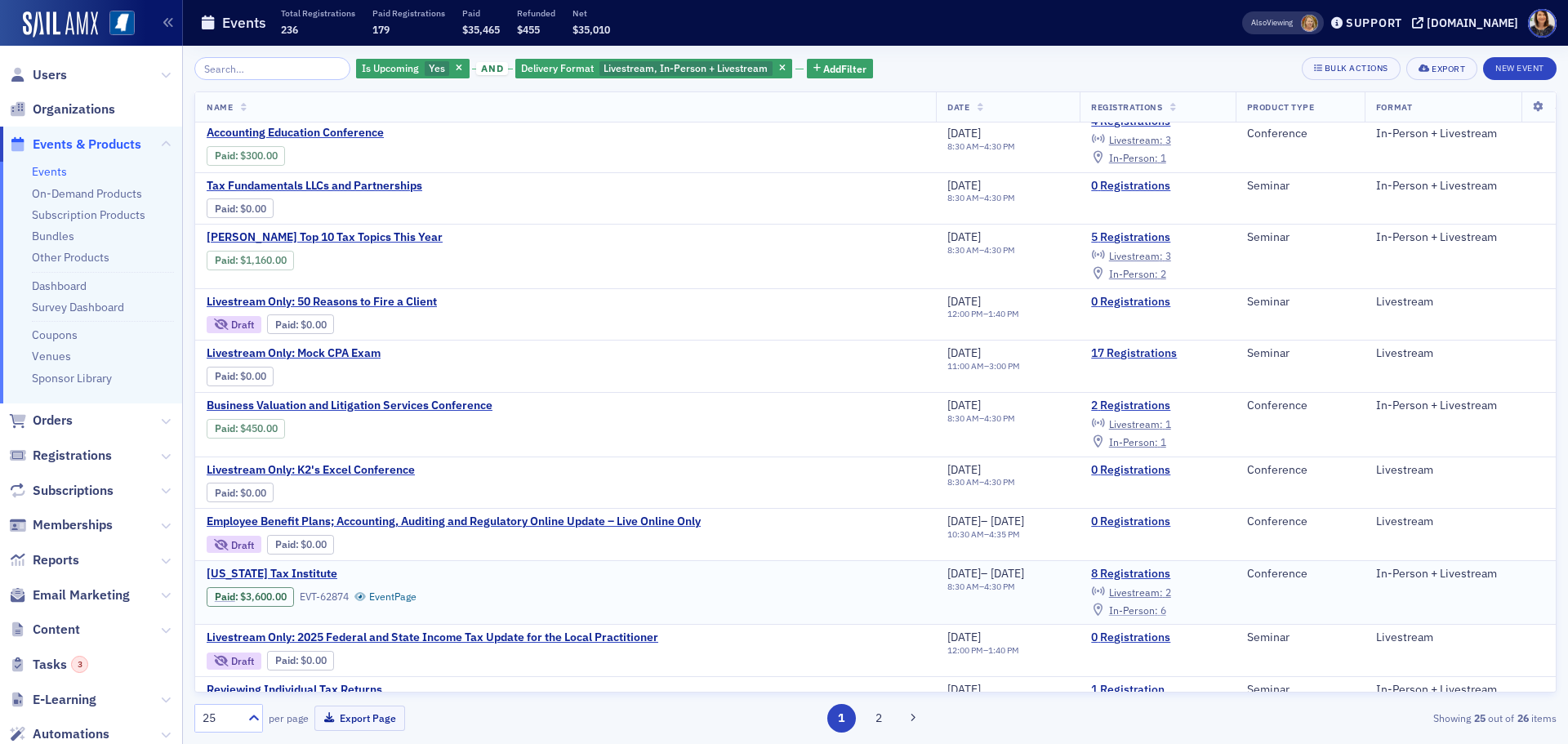
click at [1150, 611] on span "In-Person :" at bounding box center [1134, 610] width 49 height 13
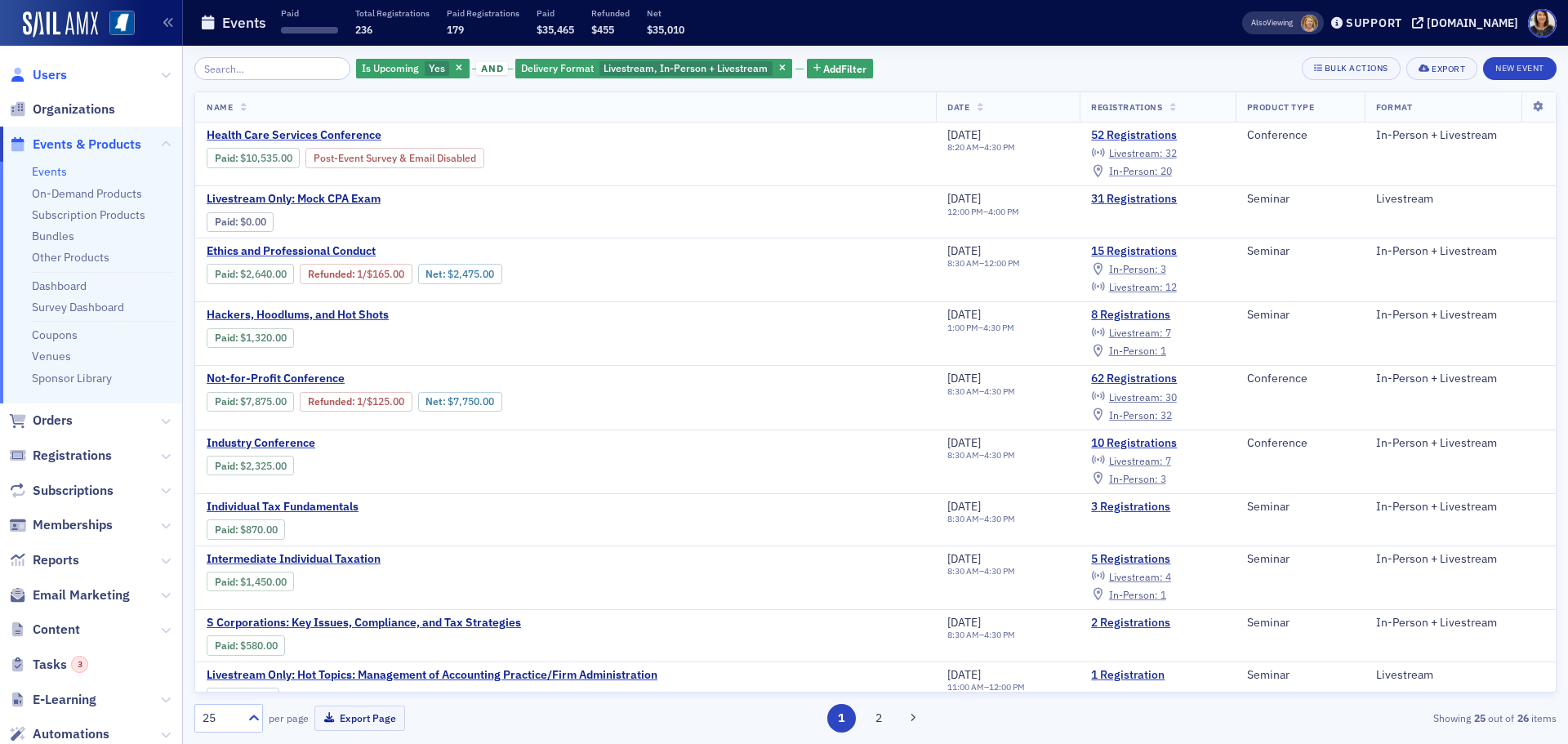
click at [41, 76] on span "Users" at bounding box center [50, 75] width 34 height 18
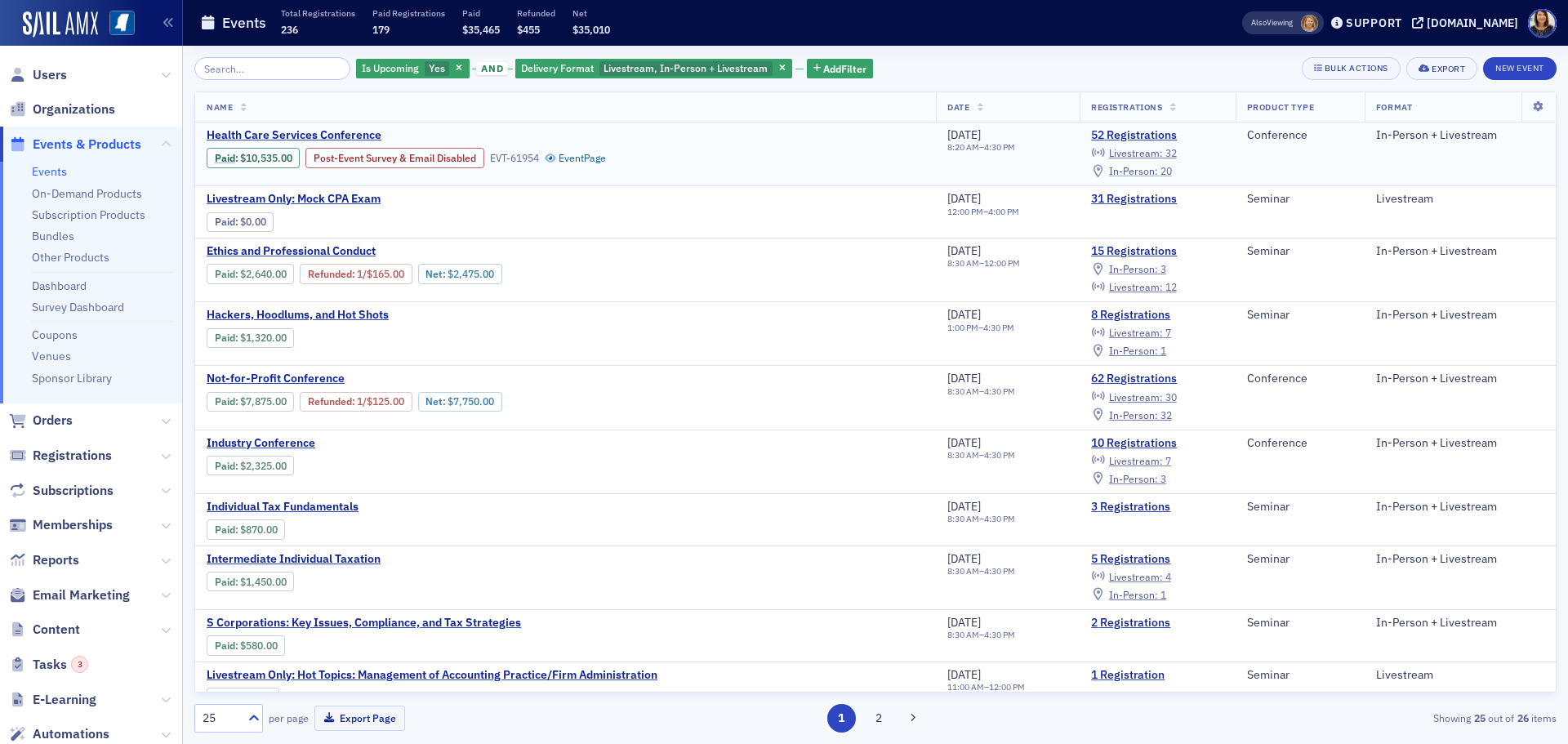
click at [1154, 171] on span "In-Person :" at bounding box center [1134, 171] width 49 height 13
click at [1163, 154] on span "Livestream :" at bounding box center [1136, 152] width 54 height 13
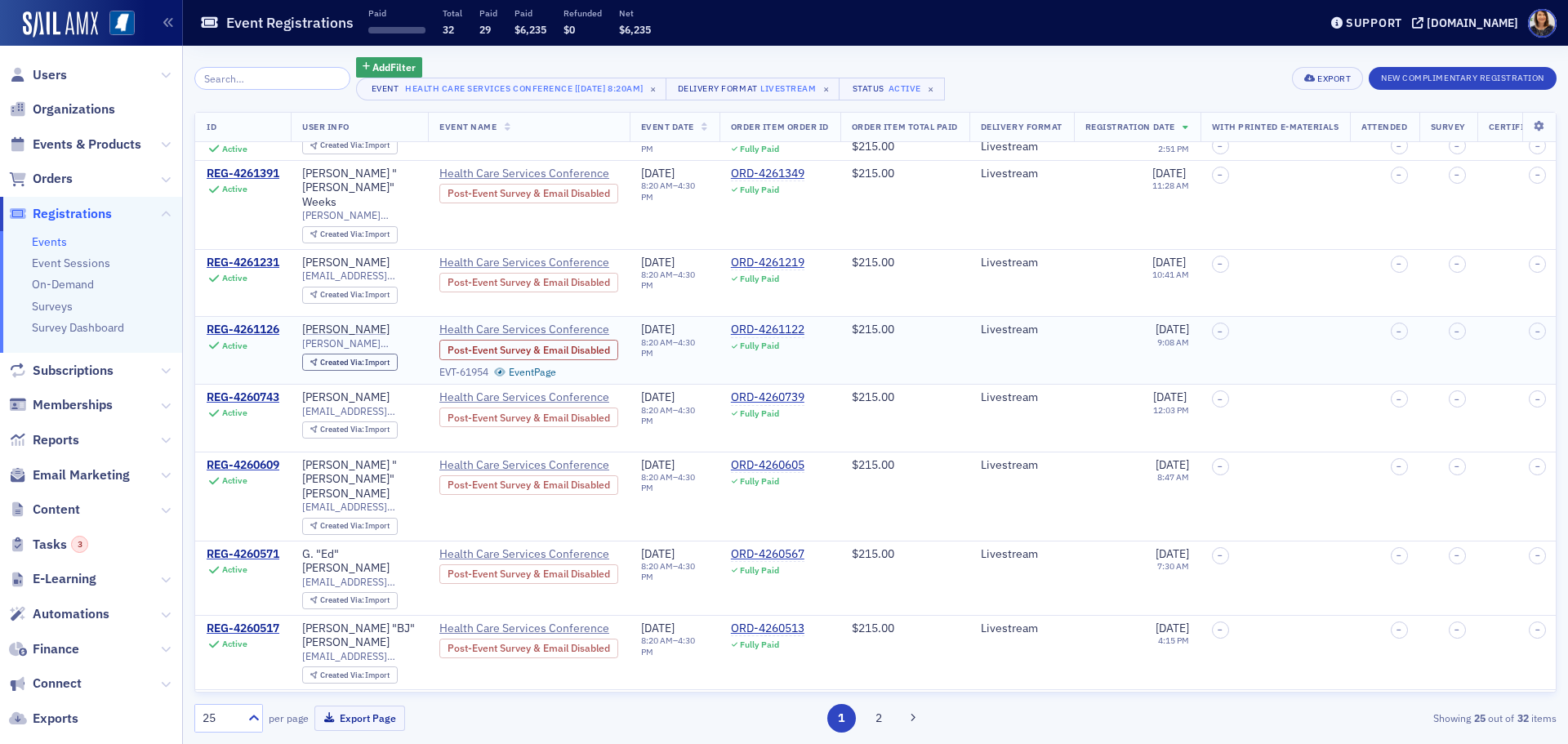
scroll to position [854, 0]
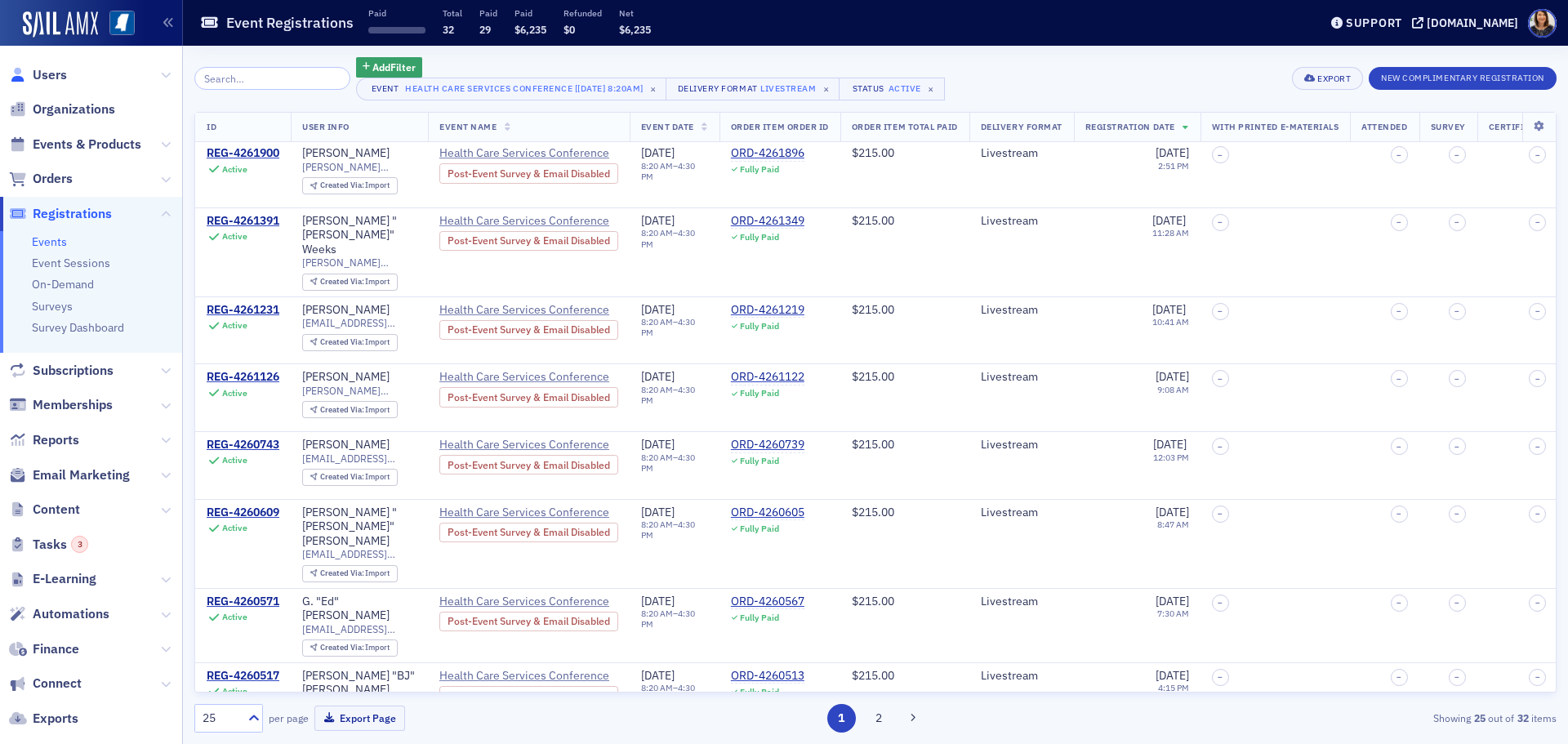
click at [24, 82] on link "Users" at bounding box center [38, 75] width 58 height 18
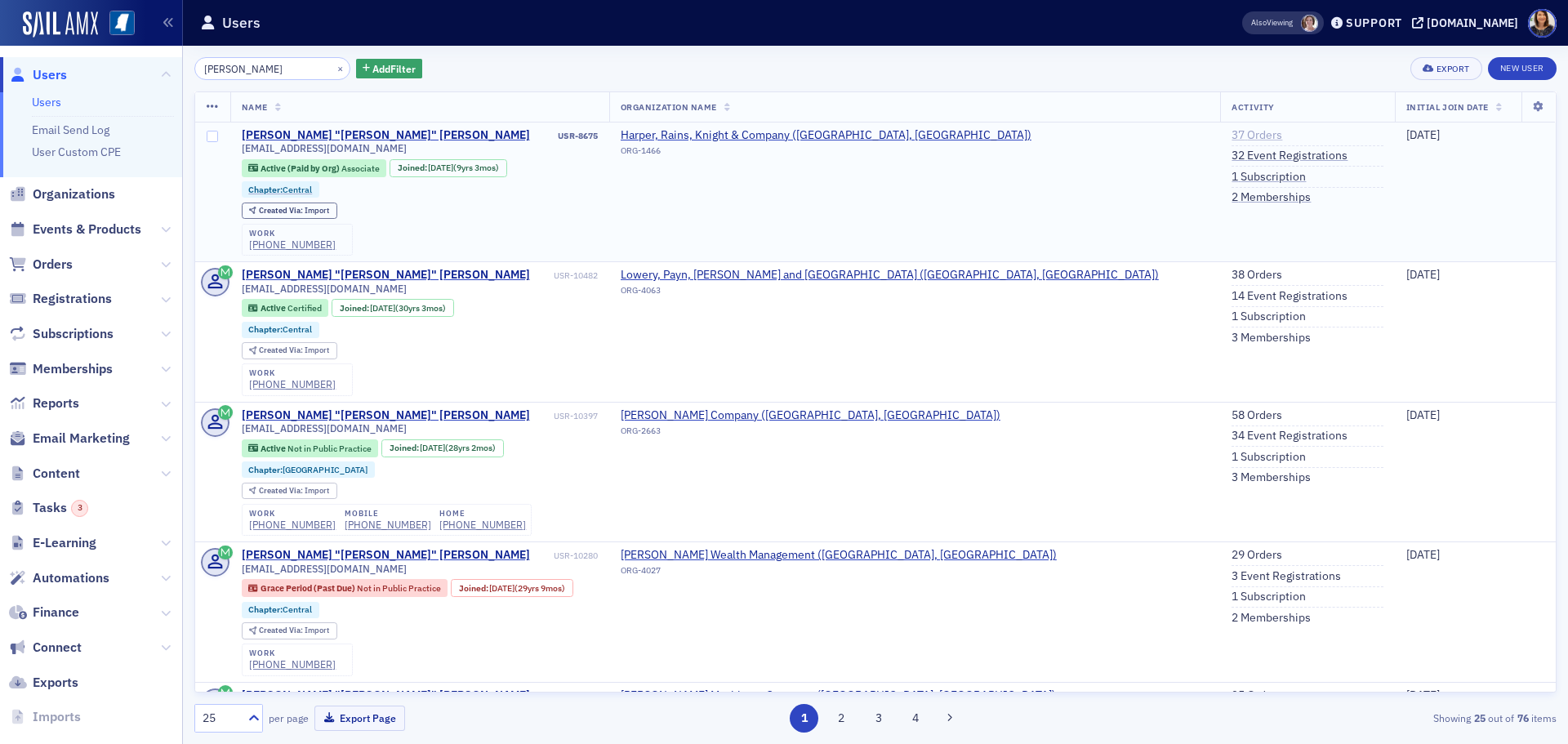
type input "[PERSON_NAME]"
click at [1231, 132] on link "37 Orders" at bounding box center [1257, 135] width 51 height 14
click at [333, 68] on button "×" at bounding box center [340, 67] width 14 height 14
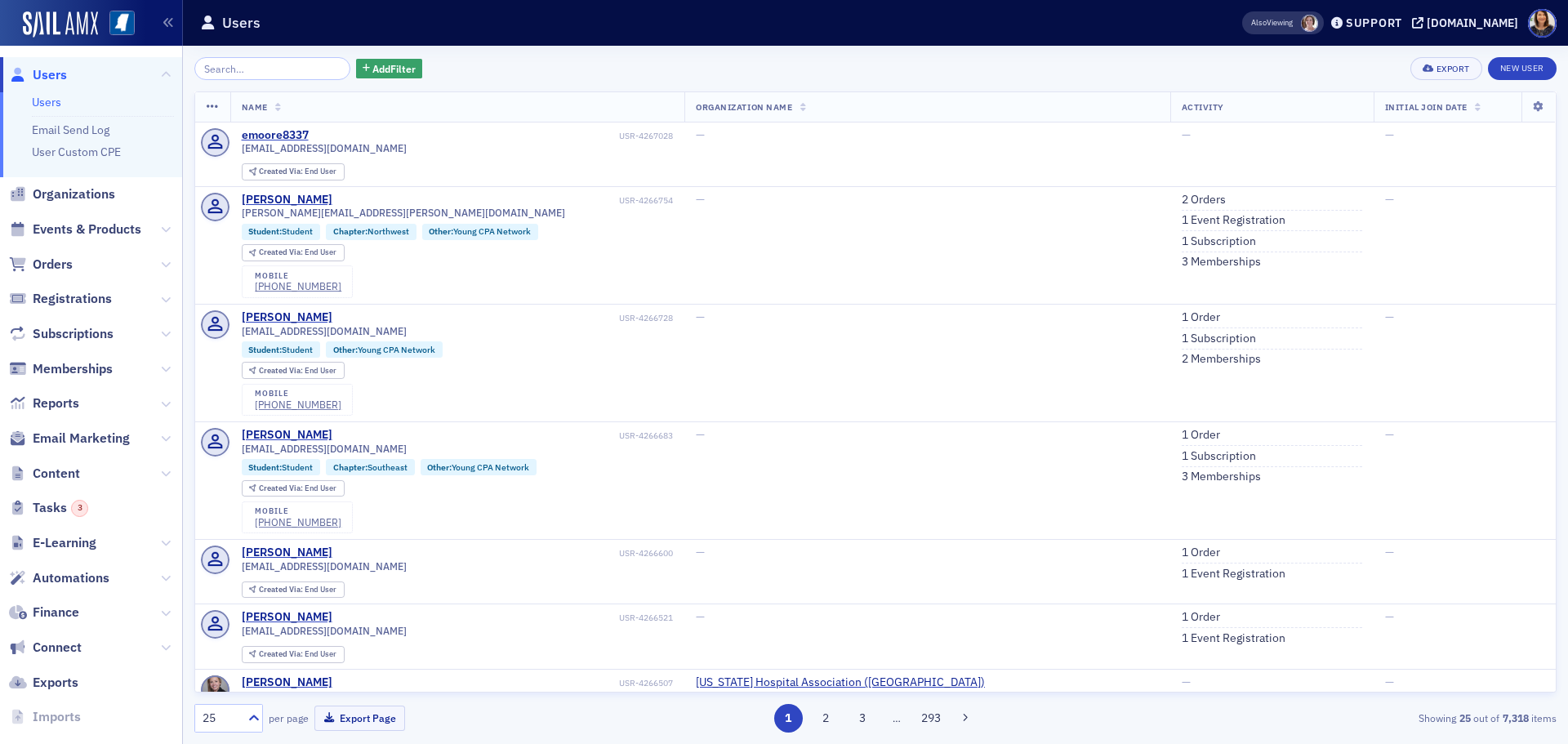
click at [42, 74] on span "Users" at bounding box center [50, 75] width 34 height 18
click at [71, 83] on span "Users" at bounding box center [91, 74] width 182 height 35
click at [67, 109] on li "Users" at bounding box center [103, 103] width 142 height 15
click at [48, 71] on span "Users" at bounding box center [50, 75] width 34 height 18
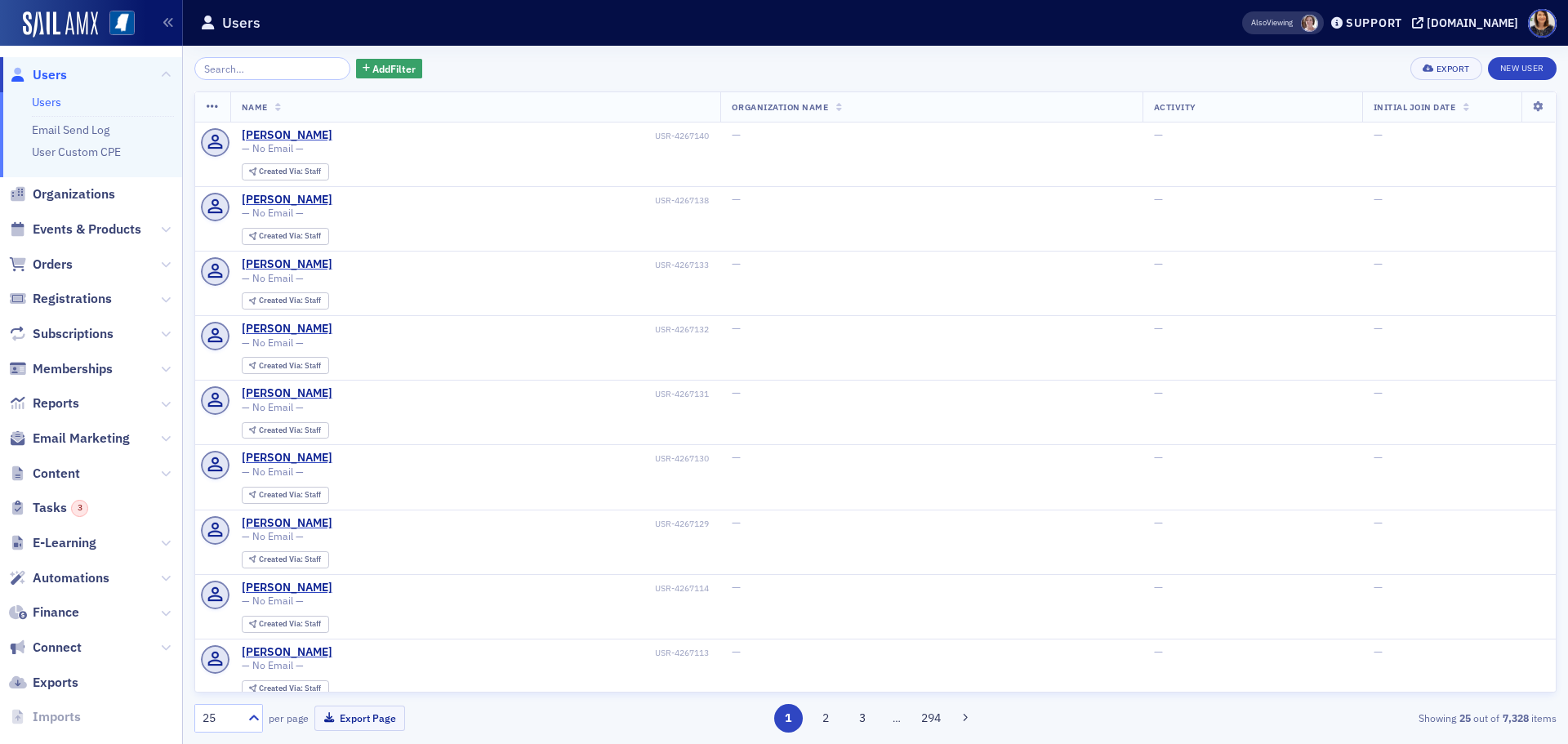
click at [47, 80] on span "Users" at bounding box center [50, 75] width 34 height 18
